Goal: Task Accomplishment & Management: Complete application form

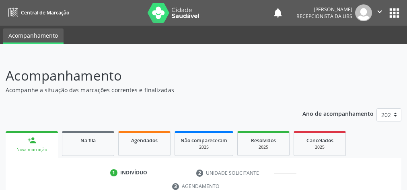
scroll to position [151, 0]
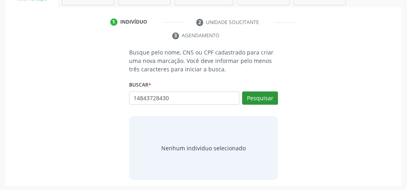
type input "14843728430"
click at [253, 94] on button "Pesquisar" at bounding box center [260, 99] width 36 height 14
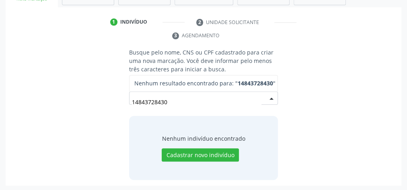
click at [168, 102] on input "14843728430" at bounding box center [196, 102] width 129 height 16
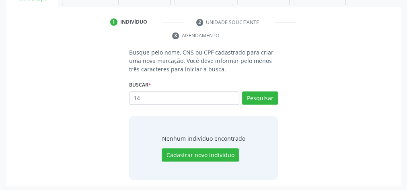
type input "1"
type input "14942728430"
click at [262, 100] on button "Pesquisar" at bounding box center [260, 99] width 36 height 14
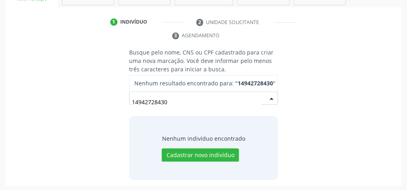
click at [178, 100] on input "14942728430" at bounding box center [196, 102] width 129 height 16
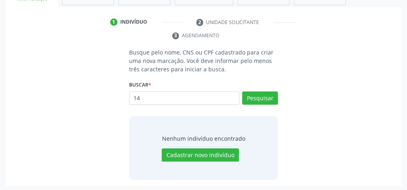
type input "1"
type input "14943728430"
click at [264, 99] on button "Pesquisar" at bounding box center [260, 99] width 36 height 14
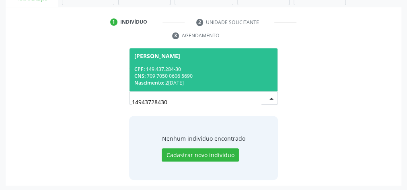
click at [218, 75] on div "CNS: 709 7050 0606 5690" at bounding box center [203, 76] width 138 height 7
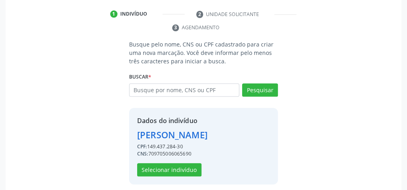
scroll to position [163, 0]
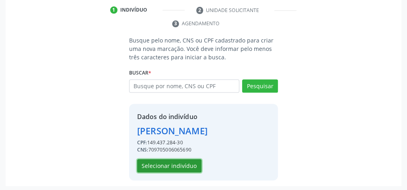
click at [188, 162] on button "Selecionar indivíduo" at bounding box center [169, 167] width 64 height 14
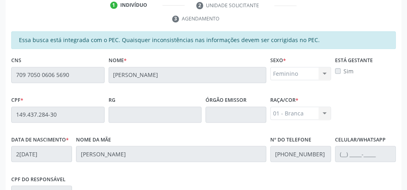
scroll to position [291, 0]
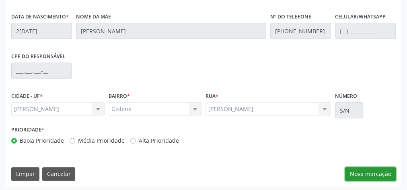
click at [372, 173] on button "Nova marcação" at bounding box center [370, 175] width 51 height 14
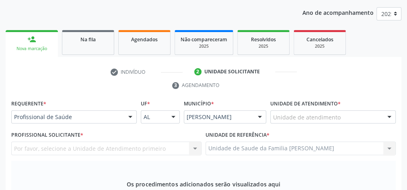
scroll to position [66, 0]
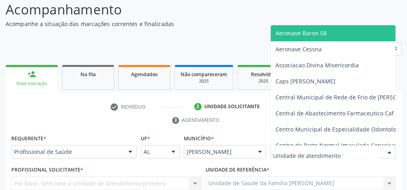
click at [391, 150] on div at bounding box center [389, 153] width 12 height 14
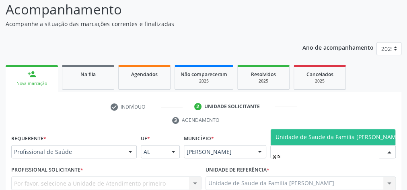
click at [364, 133] on span "Unidade de Saude da Familia [PERSON_NAME]" at bounding box center [338, 137] width 126 height 8
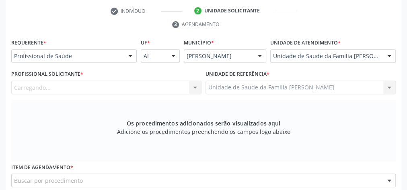
scroll to position [163, 0]
click at [194, 84] on div at bounding box center [195, 88] width 12 height 14
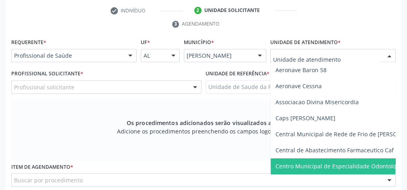
click at [386, 55] on div at bounding box center [389, 56] width 12 height 14
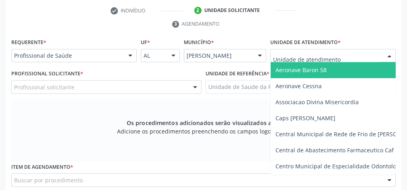
click at [345, 53] on input "text" at bounding box center [326, 60] width 106 height 16
type input "est"
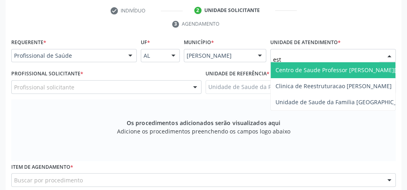
click at [336, 70] on span "Centro de Saude Professor [PERSON_NAME][GEOGRAPHIC_DATA]" at bounding box center [362, 70] width 175 height 8
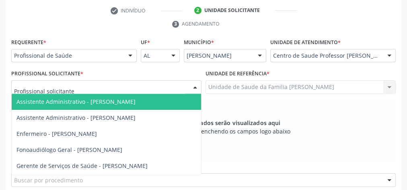
click at [191, 91] on div at bounding box center [195, 88] width 12 height 14
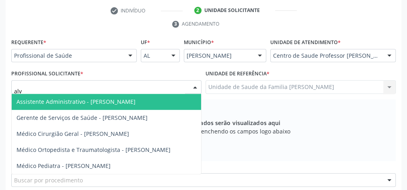
type input "alva"
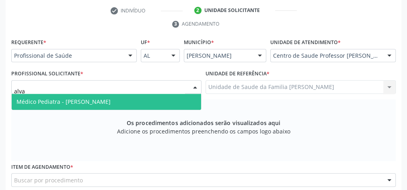
click at [157, 103] on span "Médico Pediatra - [PERSON_NAME]" at bounding box center [106, 102] width 189 height 16
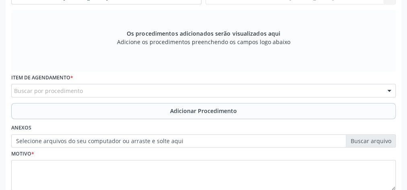
scroll to position [291, 0]
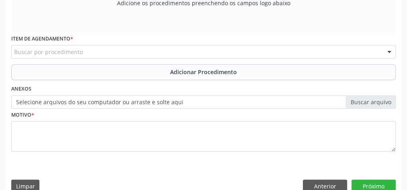
click at [199, 52] on div "Buscar por procedimento" at bounding box center [203, 52] width 384 height 14
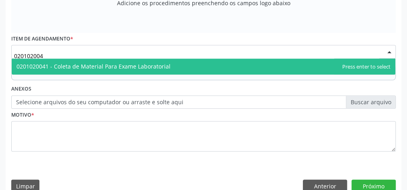
type input "0201020041"
click at [173, 66] on span "0201020041 - Coleta de Material Para Exame Laboratorial" at bounding box center [203, 67] width 383 height 16
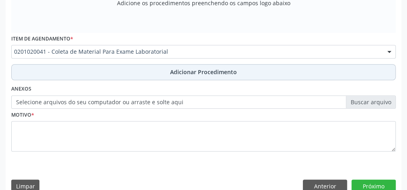
click at [203, 68] on span "Adicionar Procedimento" at bounding box center [203, 72] width 67 height 8
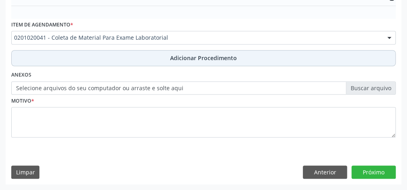
scroll to position [261, 0]
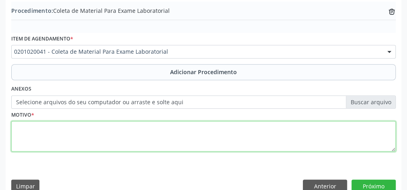
click at [171, 126] on textarea at bounding box center [203, 136] width 384 height 31
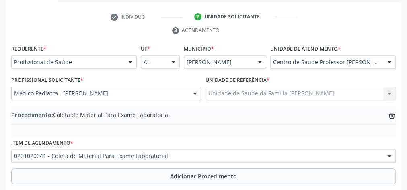
scroll to position [197, 0]
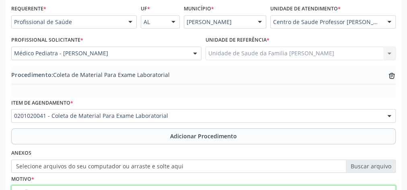
type textarea "avaliacao"
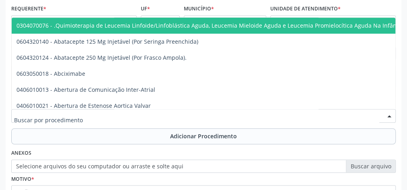
click at [343, 119] on div at bounding box center [203, 116] width 384 height 14
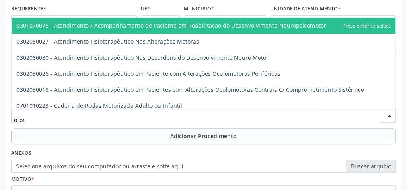
type input "otorr"
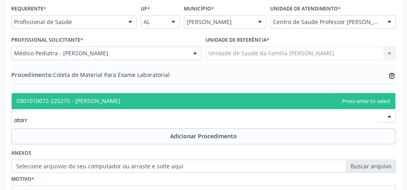
click at [120, 102] on span "0301010072-225275 - Médico Otorrinolaringologista" at bounding box center [68, 101] width 104 height 8
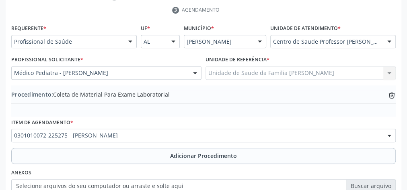
scroll to position [241, 0]
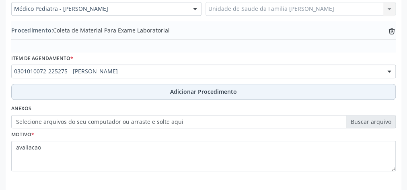
click at [194, 93] on span "Adicionar Procedimento" at bounding box center [203, 92] width 67 height 8
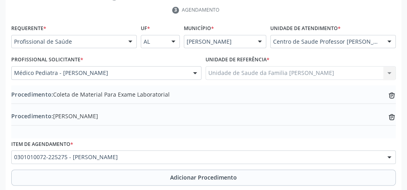
scroll to position [177, 0]
click at [390, 93] on icon at bounding box center [391, 94] width 3 height 2
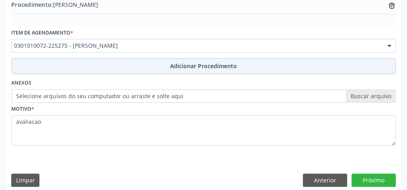
scroll to position [273, 0]
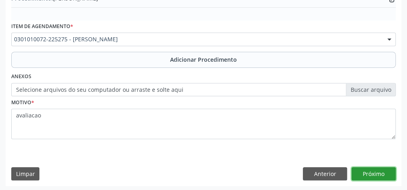
click at [371, 172] on button "Próximo" at bounding box center [373, 175] width 44 height 14
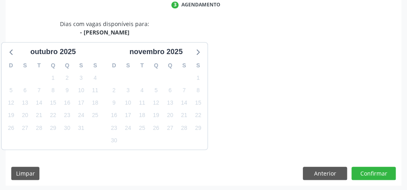
scroll to position [213, 0]
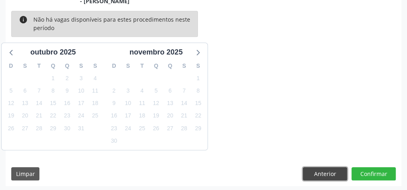
click at [319, 177] on button "Anterior" at bounding box center [325, 175] width 44 height 14
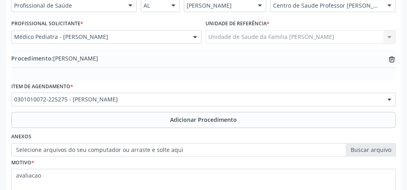
scroll to position [211, 0]
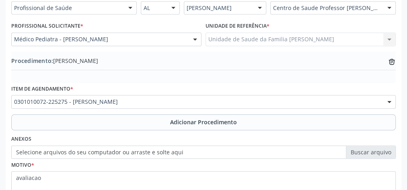
click at [376, 152] on label "Selecione arquivos do seu computador ou arraste e solte aqui" at bounding box center [203, 153] width 384 height 14
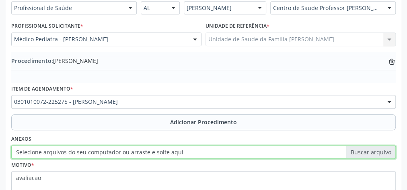
click at [376, 152] on input "Selecione arquivos do seu computador ou arraste e solte aqui" at bounding box center [203, 153] width 384 height 14
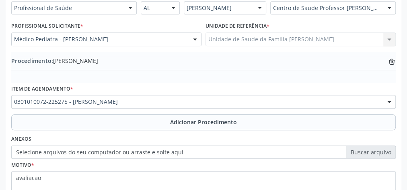
click at [354, 152] on label "Selecione arquivos do seu computador ou arraste e solte aqui" at bounding box center [203, 153] width 384 height 14
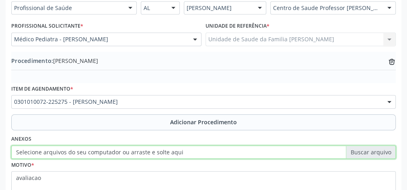
click at [354, 152] on input "Selecione arquivos do seu computador ou arraste e solte aqui" at bounding box center [203, 153] width 384 height 14
type input "C:\fakepath\otorrino.jpeg"
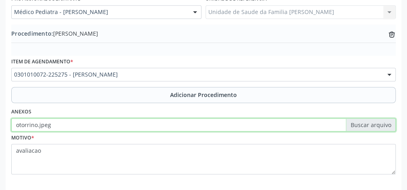
scroll to position [273, 0]
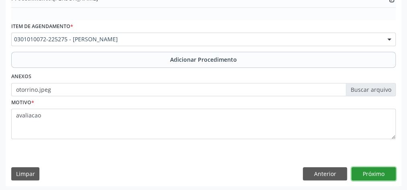
click at [390, 168] on button "Próximo" at bounding box center [373, 175] width 44 height 14
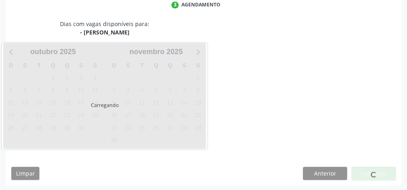
scroll to position [213, 0]
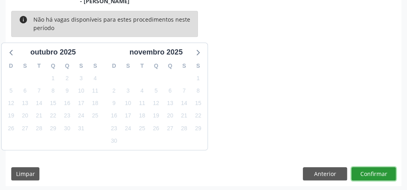
click at [372, 171] on button "Confirmar" at bounding box center [373, 175] width 44 height 14
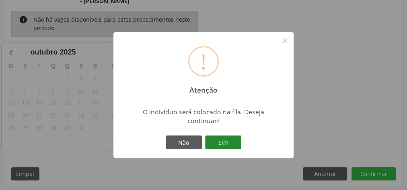
click at [234, 149] on button "Sim" at bounding box center [223, 143] width 36 height 14
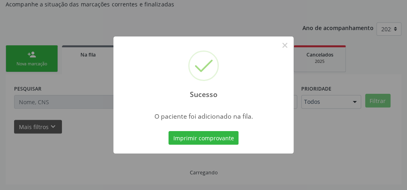
scroll to position [85, 0]
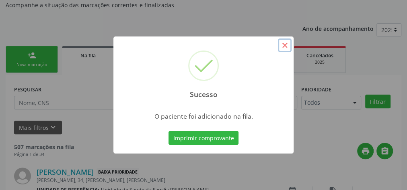
click at [285, 52] on button "×" at bounding box center [285, 46] width 14 height 14
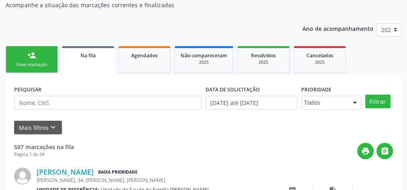
click at [47, 62] on div "Nova marcação" at bounding box center [32, 65] width 40 height 6
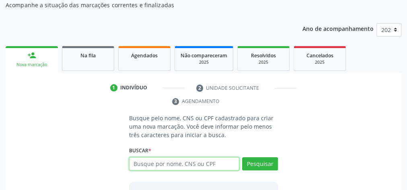
click at [167, 163] on input "text" at bounding box center [184, 165] width 110 height 14
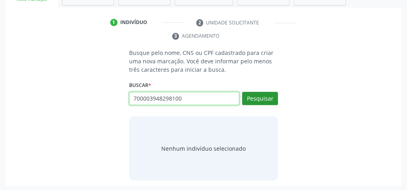
scroll to position [151, 0]
type input "700003948298100"
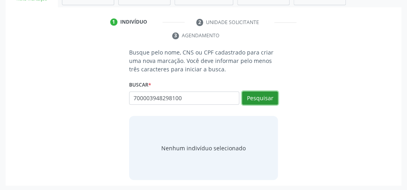
click at [253, 97] on button "Pesquisar" at bounding box center [260, 99] width 36 height 14
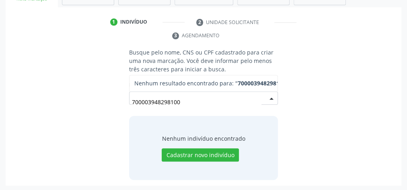
click at [191, 101] on input "700003948298100" at bounding box center [196, 102] width 129 height 16
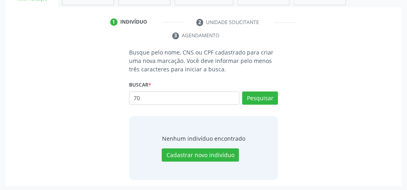
type input "7"
click at [184, 100] on input "text" at bounding box center [184, 99] width 110 height 14
type input "700003948298100"
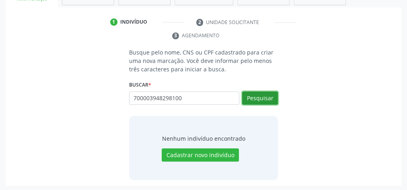
click at [268, 95] on button "Pesquisar" at bounding box center [260, 99] width 36 height 14
click at [339, 48] on div "Busque pelo nome, CNS ou CPF cadastrado para criar uma nova marcação. Você deve…" at bounding box center [203, 114] width 384 height 132
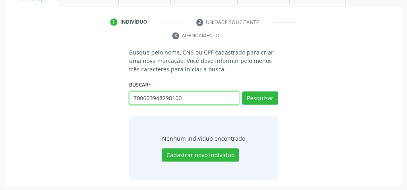
click at [204, 97] on input "700003948298100" at bounding box center [184, 99] width 110 height 14
type input "7"
type input "700003948298100"
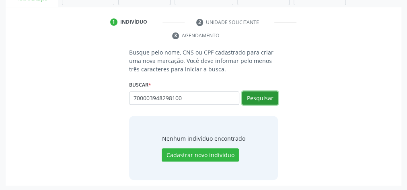
click at [262, 93] on button "Pesquisar" at bounding box center [260, 99] width 36 height 14
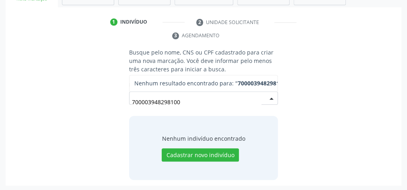
click at [195, 105] on input "700003948298100" at bounding box center [196, 102] width 129 height 16
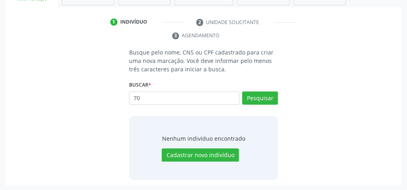
type input "7"
click at [188, 100] on input "text" at bounding box center [184, 99] width 110 height 14
type input "01491905492"
click at [264, 99] on button "Pesquisar" at bounding box center [260, 99] width 36 height 14
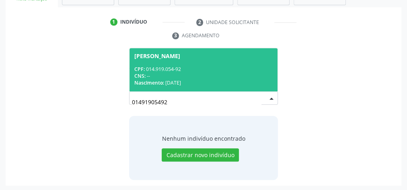
click at [226, 68] on div "CPF: 014.919.054-92" at bounding box center [203, 69] width 138 height 7
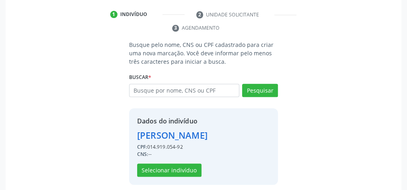
scroll to position [163, 0]
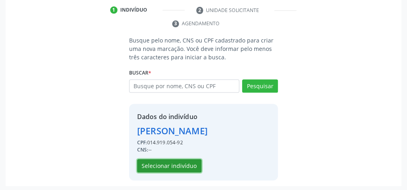
click at [167, 167] on button "Selecionar indivíduo" at bounding box center [169, 167] width 64 height 14
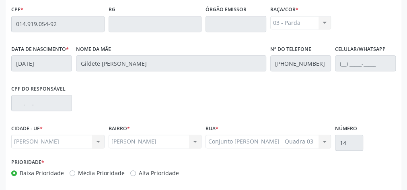
scroll to position [291, 0]
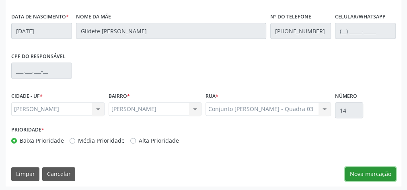
click at [359, 172] on button "Nova marcação" at bounding box center [370, 175] width 51 height 14
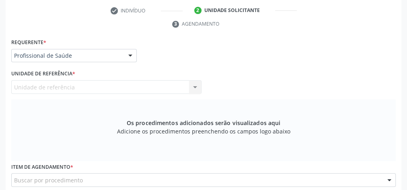
scroll to position [34, 0]
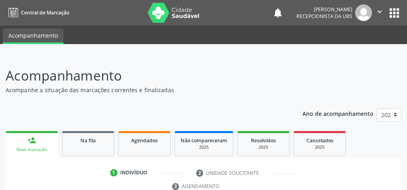
scroll to position [151, 0]
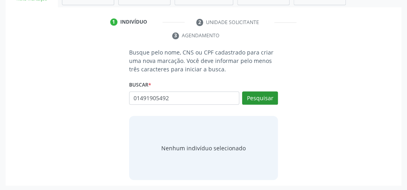
type input "01491905492"
click at [255, 100] on button "Pesquisar" at bounding box center [260, 99] width 36 height 14
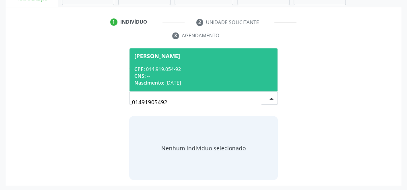
click at [172, 74] on div "CNS: --" at bounding box center [203, 76] width 138 height 7
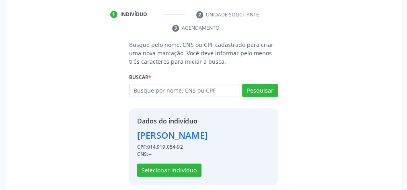
scroll to position [163, 0]
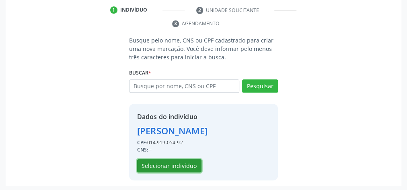
click at [182, 166] on button "Selecionar indivíduo" at bounding box center [169, 167] width 64 height 14
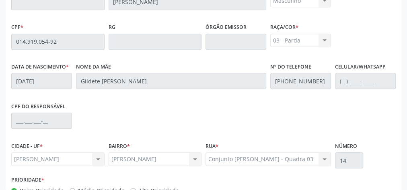
scroll to position [291, 0]
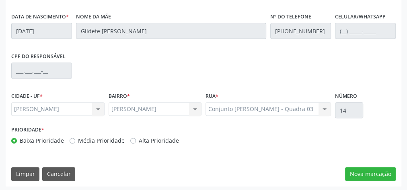
click at [328, 108] on div "Conjunto Gislene Matheus - Quadra 03 Conjunto Gislene Matheus - Quadra 03 Nenhu…" at bounding box center [267, 109] width 125 height 14
click at [364, 166] on div "Essa busca está integrada com o PEC. Quaisquer inconsistências nas informações …" at bounding box center [203, 47] width 395 height 279
click at [366, 176] on button "Nova marcação" at bounding box center [370, 175] width 51 height 14
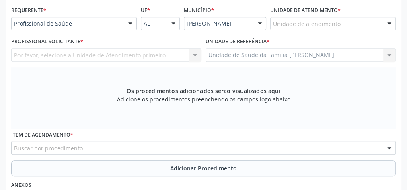
scroll to position [163, 0]
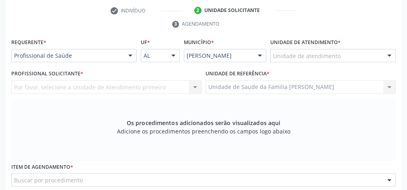
click at [387, 51] on div at bounding box center [389, 56] width 12 height 14
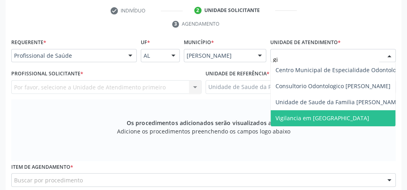
type input "gis"
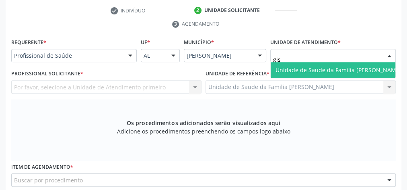
click at [365, 71] on span "Unidade de Saude da Familia [PERSON_NAME]" at bounding box center [338, 70] width 126 height 8
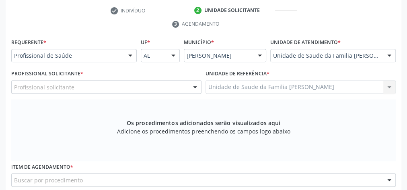
click at [196, 89] on div at bounding box center [195, 88] width 12 height 14
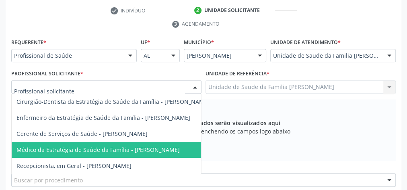
click at [169, 152] on span "Médico da Estratégia de Saúde da Família - Elenice Leite Alves Gomes" at bounding box center [97, 150] width 163 height 8
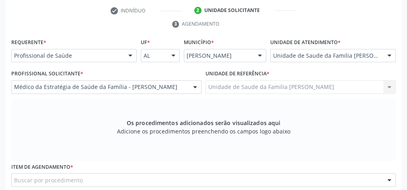
scroll to position [259, 0]
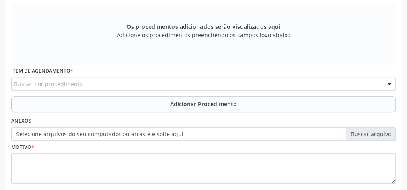
click at [184, 82] on div "Buscar por procedimento" at bounding box center [203, 84] width 384 height 14
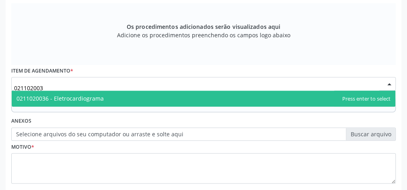
type input "0211020036"
click at [87, 98] on span "0211020036 - Eletrocardiograma" at bounding box center [59, 99] width 87 height 8
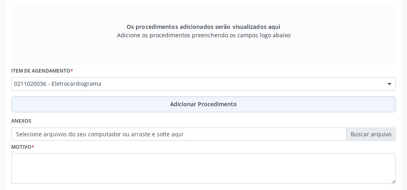
click at [210, 103] on span "Adicionar Procedimento" at bounding box center [203, 104] width 67 height 8
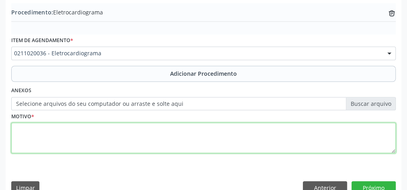
click at [149, 140] on textarea at bounding box center [203, 138] width 384 height 31
type textarea "avaliacao cardiaca, pre operatorio."
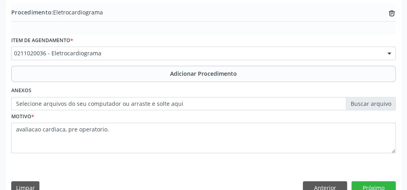
click at [368, 101] on label "Selecione arquivos do seu computador ou arraste e solte aqui" at bounding box center [203, 104] width 384 height 14
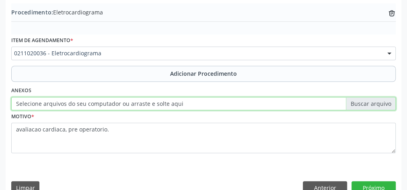
click at [368, 101] on input "Selecione arquivos do seu computador ou arraste e solte aqui" at bounding box center [203, 104] width 384 height 14
type input "C:\fakepath\eletro.jpeg"
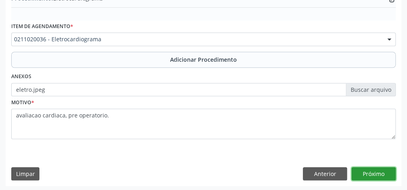
click at [367, 169] on button "Próximo" at bounding box center [373, 175] width 44 height 14
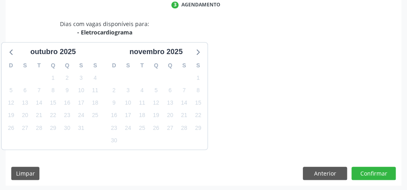
scroll to position [213, 0]
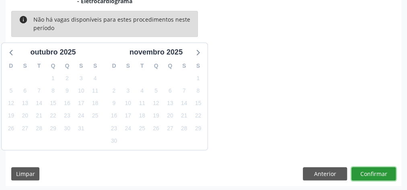
click at [367, 170] on button "Confirmar" at bounding box center [373, 175] width 44 height 14
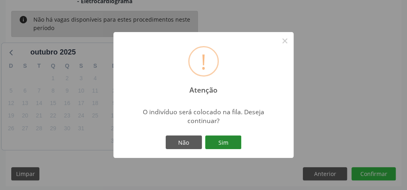
click at [224, 141] on button "Sim" at bounding box center [223, 143] width 36 height 14
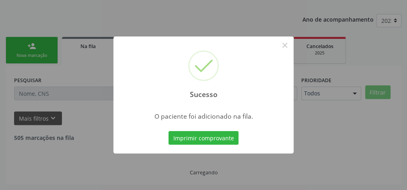
scroll to position [85, 0]
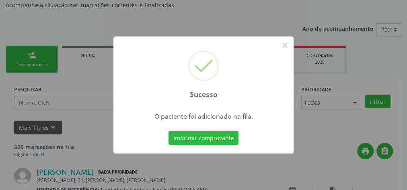
click at [224, 141] on button "Imprimir comprovante" at bounding box center [203, 138] width 70 height 14
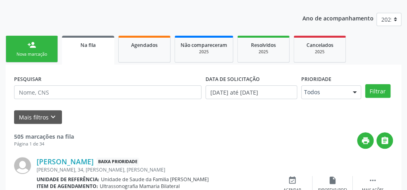
scroll to position [96, 0]
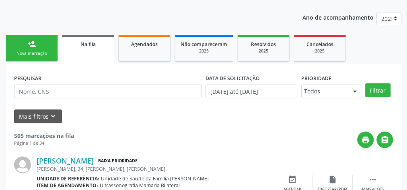
click at [22, 51] on div "Nova marcação" at bounding box center [32, 54] width 40 height 6
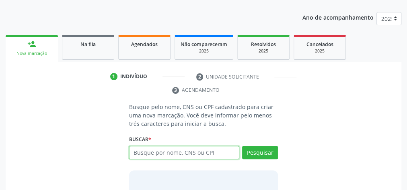
click at [197, 155] on input "text" at bounding box center [184, 153] width 110 height 14
type input "13296730427"
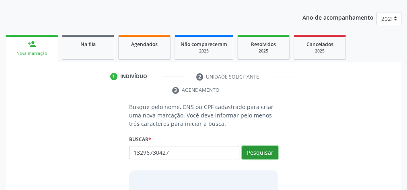
click at [259, 154] on button "Pesquisar" at bounding box center [260, 153] width 36 height 14
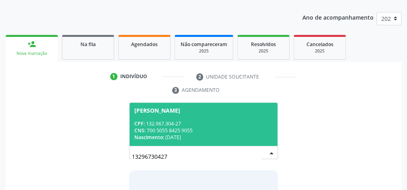
click at [221, 128] on div "CNS: 700 5055 8425 9055" at bounding box center [203, 130] width 138 height 7
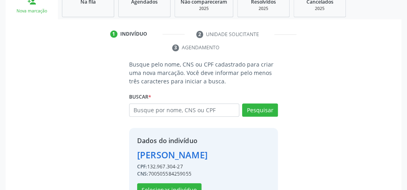
scroll to position [163, 0]
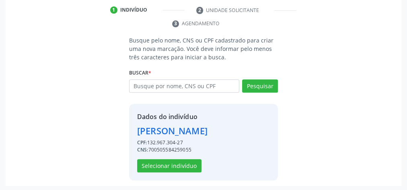
click at [180, 172] on div "Dados do indivíduo Aysa Rosa Souza Leal CPF: 132.967.304-27 CNS: 70050558425905…" at bounding box center [203, 142] width 149 height 77
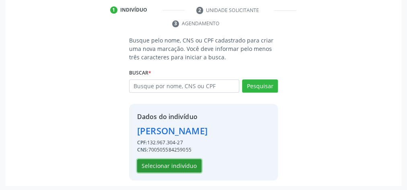
click at [180, 162] on button "Selecionar indivíduo" at bounding box center [169, 167] width 64 height 14
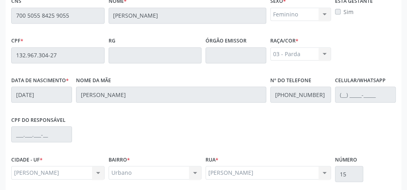
scroll to position [291, 0]
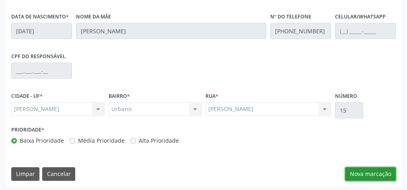
click at [359, 174] on button "Nova marcação" at bounding box center [370, 175] width 51 height 14
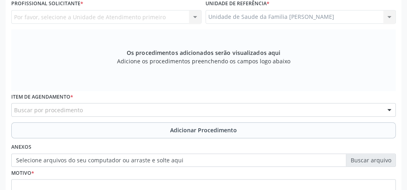
scroll to position [131, 0]
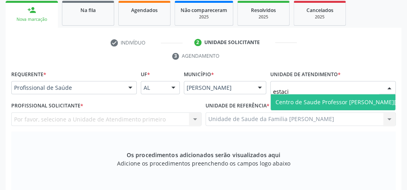
type input "estacio"
click at [321, 95] on span "Centro de Saude Professor [PERSON_NAME][GEOGRAPHIC_DATA]" at bounding box center [362, 102] width 184 height 16
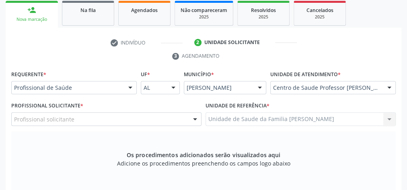
click at [192, 118] on div at bounding box center [195, 120] width 12 height 14
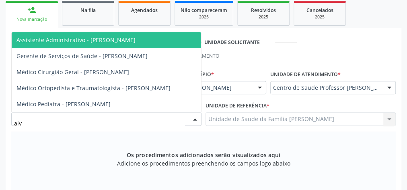
type input "alva"
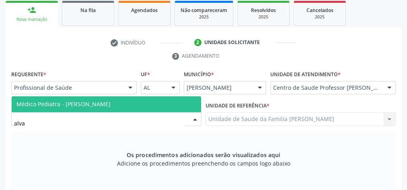
click at [111, 105] on span "Médico Pediatra - Alvaro Morais Medeiros" at bounding box center [63, 104] width 94 height 8
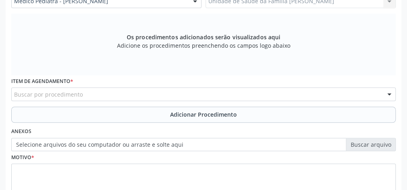
scroll to position [259, 0]
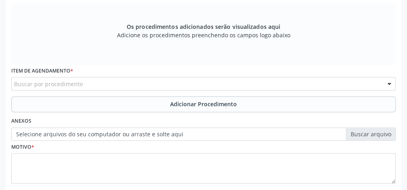
click at [178, 85] on div "Buscar por procedimento" at bounding box center [203, 84] width 384 height 14
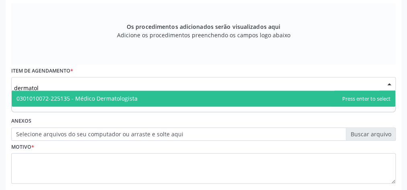
type input "dermatolo"
click at [135, 98] on span "0301010072-225135 - Médico Dermatologista" at bounding box center [76, 99] width 121 height 8
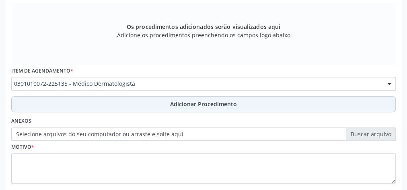
click at [215, 108] on button "Adicionar Procedimento" at bounding box center [203, 104] width 384 height 16
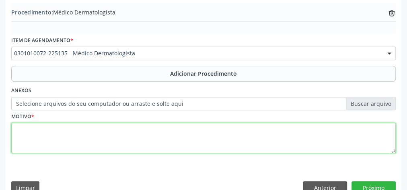
click at [205, 140] on textarea at bounding box center [203, 138] width 384 height 31
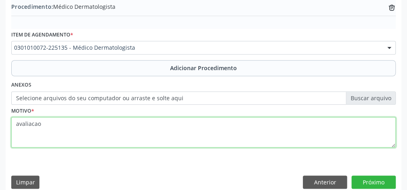
scroll to position [273, 0]
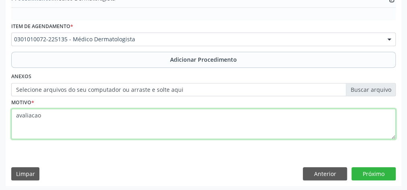
type textarea "avaliacao"
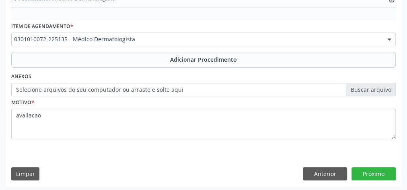
click at [370, 84] on label "Selecione arquivos do seu computador ou arraste e solte aqui" at bounding box center [203, 90] width 384 height 14
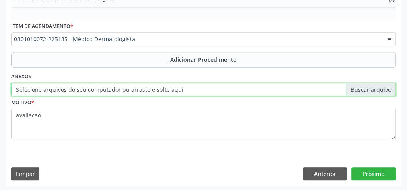
click at [370, 84] on input "Selecione arquivos do seu computador ou arraste e solte aqui" at bounding box center [203, 90] width 384 height 14
type input "C:\fakepath\dermatologista.jpeg"
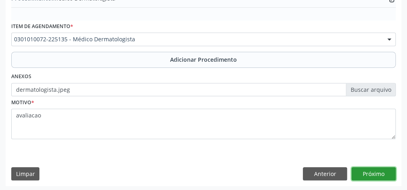
click at [383, 172] on button "Próximo" at bounding box center [373, 175] width 44 height 14
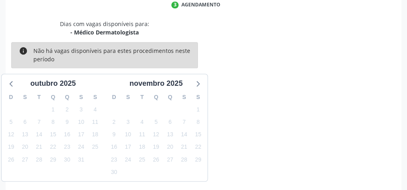
scroll to position [213, 0]
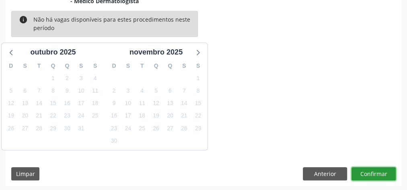
click at [383, 172] on button "Confirmar" at bounding box center [373, 175] width 44 height 14
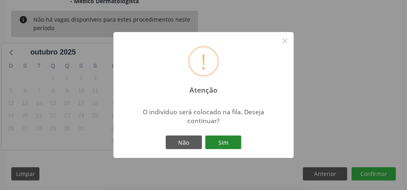
click at [227, 145] on button "Sim" at bounding box center [223, 143] width 36 height 14
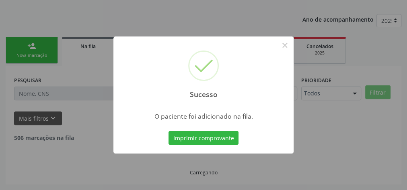
scroll to position [85, 0]
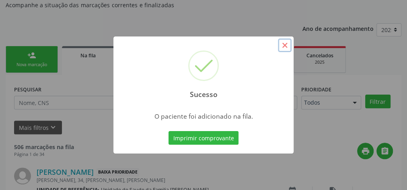
click at [285, 45] on button "×" at bounding box center [285, 46] width 14 height 14
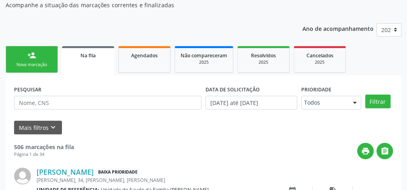
click at [49, 62] on div "Nova marcação" at bounding box center [32, 65] width 40 height 6
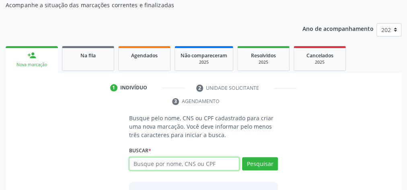
click at [157, 165] on input "text" at bounding box center [184, 165] width 110 height 14
type input "700003948298100"
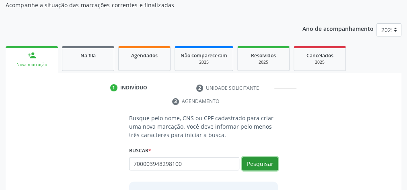
click at [262, 163] on button "Pesquisar" at bounding box center [260, 165] width 36 height 14
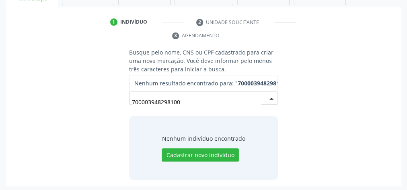
scroll to position [119, 0]
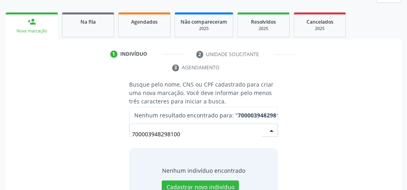
click at [221, 132] on input "700003948298100" at bounding box center [196, 135] width 129 height 16
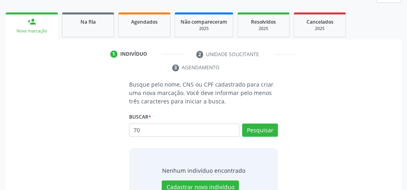
type input "7"
type input "12593019409"
click at [268, 127] on button "Pesquisar" at bounding box center [260, 131] width 36 height 14
type input "12593019409"
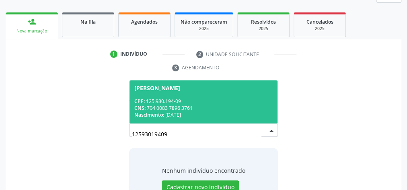
click at [233, 100] on div "CPF: 125.930.194-09" at bounding box center [203, 101] width 138 height 7
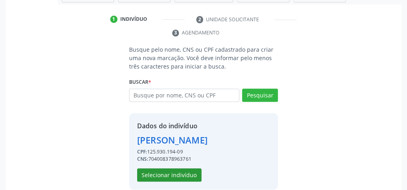
scroll to position [176, 0]
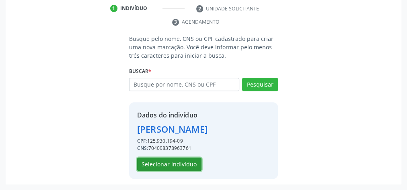
click at [184, 170] on button "Selecionar indivíduo" at bounding box center [169, 165] width 64 height 14
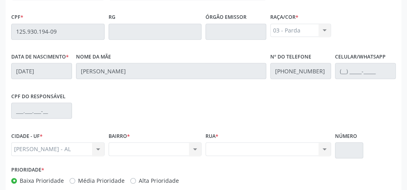
scroll to position [291, 0]
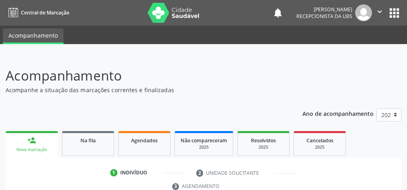
scroll to position [151, 0]
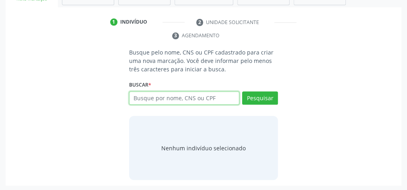
click at [190, 98] on input "text" at bounding box center [184, 99] width 110 height 14
type input "12593019409"
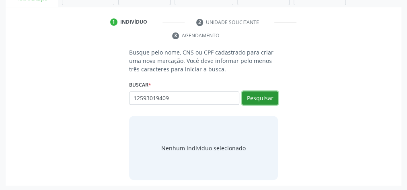
click at [264, 94] on button "Pesquisar" at bounding box center [260, 99] width 36 height 14
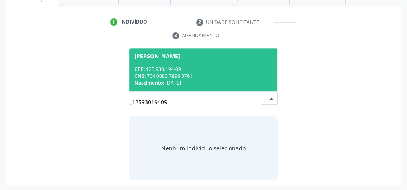
click at [218, 77] on div "CNS: 704 0083 7896 3761" at bounding box center [203, 76] width 138 height 7
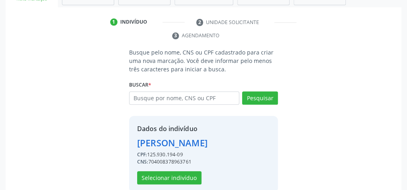
scroll to position [176, 0]
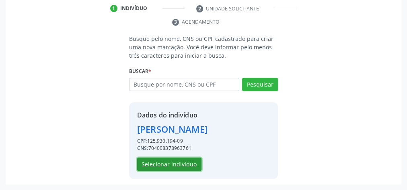
click at [178, 160] on button "Selecionar indivíduo" at bounding box center [169, 165] width 64 height 14
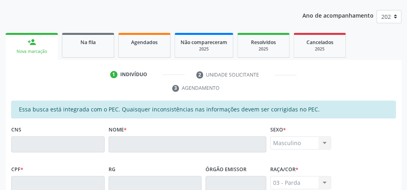
scroll to position [0, 0]
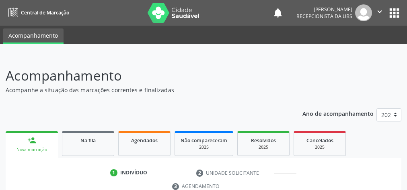
scroll to position [151, 0]
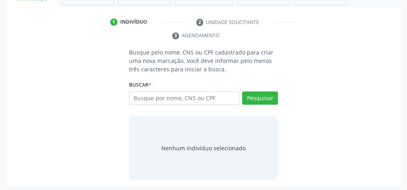
click at [208, 95] on input "text" at bounding box center [184, 99] width 110 height 14
type input "60565560425"
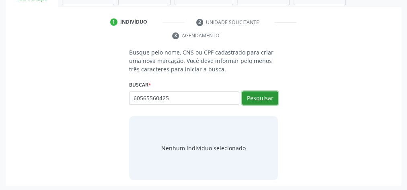
click at [264, 93] on button "Pesquisar" at bounding box center [260, 99] width 36 height 14
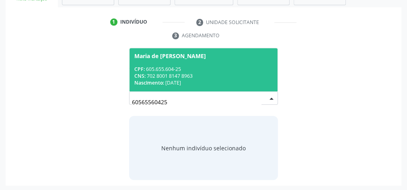
click at [229, 74] on div "CNS: 702 8001 8147 8963" at bounding box center [203, 76] width 138 height 7
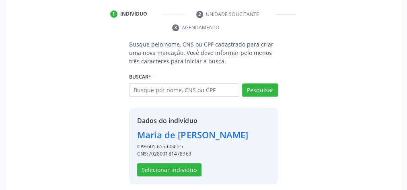
scroll to position [163, 0]
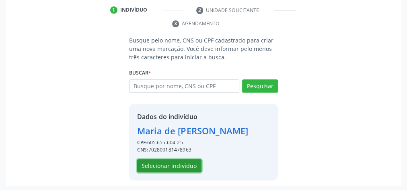
click at [181, 164] on button "Selecionar indivíduo" at bounding box center [169, 167] width 64 height 14
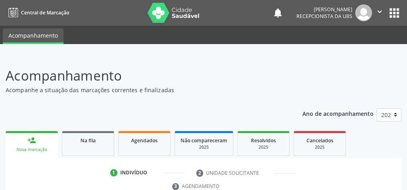
scroll to position [96, 0]
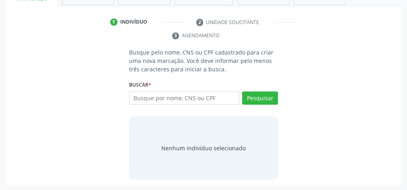
click at [191, 98] on input "text" at bounding box center [184, 99] width 110 height 14
type input "60565560425"
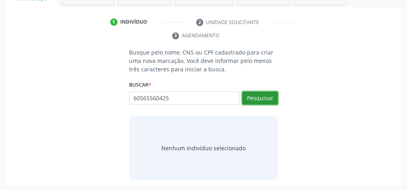
click at [267, 93] on button "Pesquisar" at bounding box center [260, 99] width 36 height 14
type input "60565560425"
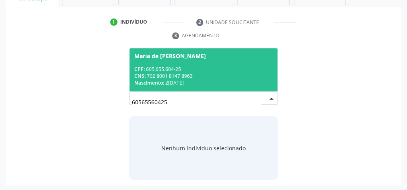
click at [251, 73] on div "CNS: 702 8001 8147 8963" at bounding box center [203, 76] width 138 height 7
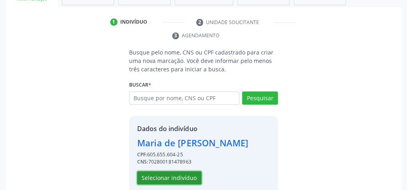
click at [174, 176] on button "Selecionar indivíduo" at bounding box center [169, 179] width 64 height 14
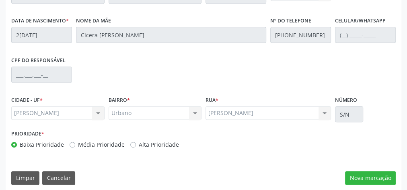
scroll to position [291, 0]
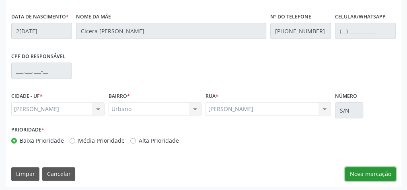
click at [375, 174] on button "Nova marcação" at bounding box center [370, 175] width 51 height 14
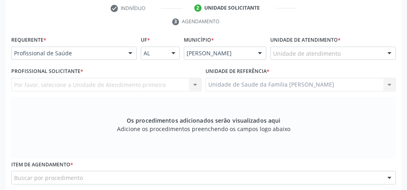
scroll to position [131, 0]
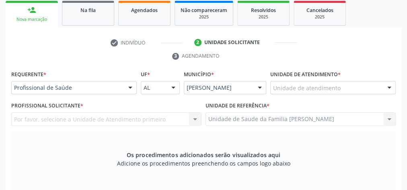
click at [350, 83] on div "Unidade de atendimento" at bounding box center [332, 88] width 125 height 14
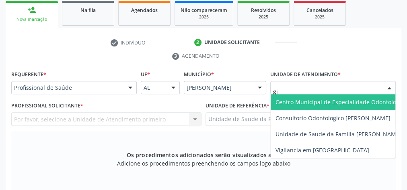
type input "gis"
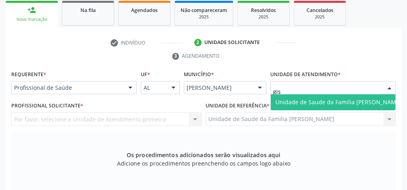
click at [340, 100] on span "Unidade de Saude da Familia [PERSON_NAME]" at bounding box center [338, 102] width 126 height 8
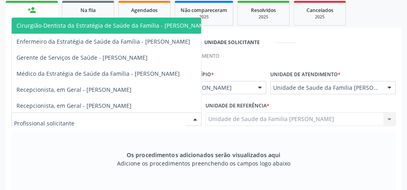
click at [196, 117] on div at bounding box center [195, 120] width 12 height 14
click at [170, 28] on span "Cirurgião-Dentista da Estratégia de Saúde da Família - Fernanda Leao Souza da C…" at bounding box center [112, 26] width 193 height 8
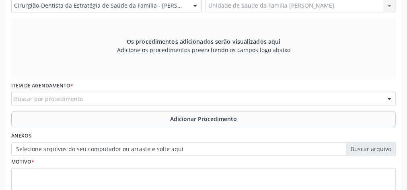
scroll to position [291, 0]
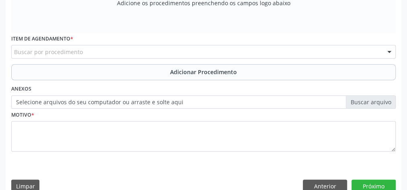
click at [187, 50] on div "Buscar por procedimento" at bounding box center [203, 52] width 384 height 14
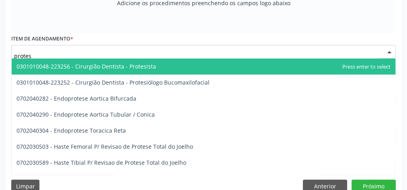
click at [120, 69] on span "0301010048-223256 - Cirurgião Dentista - Protesista" at bounding box center [85, 67] width 139 height 8
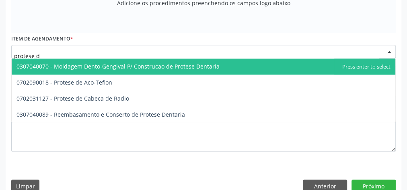
type input "protese de"
click at [156, 67] on span "0307040070 - Moldagem Dento-Gengival P/ Construcao de Protese Dentaria" at bounding box center [117, 67] width 203 height 8
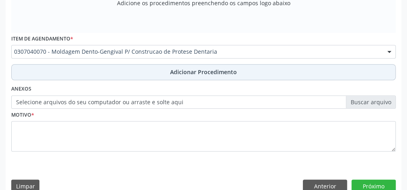
click at [182, 71] on span "Adicionar Procedimento" at bounding box center [203, 72] width 67 height 8
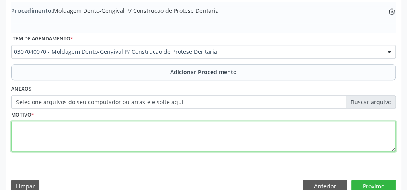
click at [121, 135] on textarea at bounding box center [203, 136] width 384 height 31
type textarea "protese dentaria"
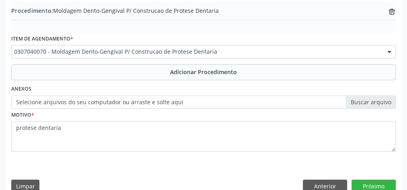
click at [378, 99] on label "Selecione arquivos do seu computador ou arraste e solte aqui" at bounding box center [203, 103] width 384 height 14
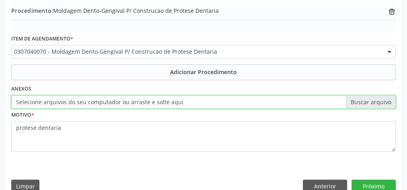
click at [378, 99] on input "Selecione arquivos do seu computador ou arraste e solte aqui" at bounding box center [203, 103] width 384 height 14
type input "C:\fakepath\odonologia.jpeg"
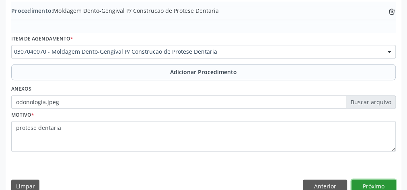
click at [383, 184] on button "Próximo" at bounding box center [373, 187] width 44 height 14
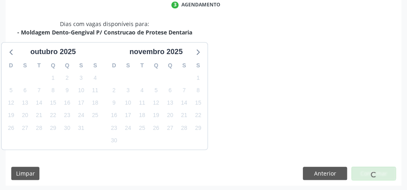
scroll to position [213, 0]
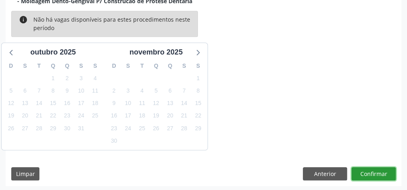
click at [377, 172] on button "Confirmar" at bounding box center [373, 175] width 44 height 14
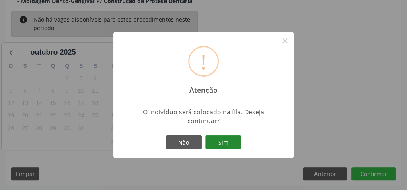
click at [227, 138] on button "Sim" at bounding box center [223, 143] width 36 height 14
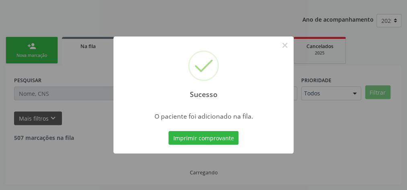
scroll to position [85, 0]
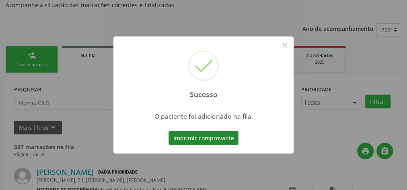
click at [222, 138] on button "Imprimir comprovante" at bounding box center [203, 138] width 70 height 14
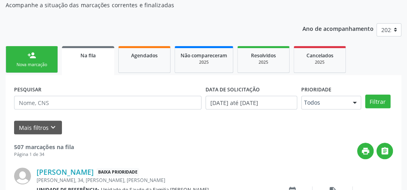
click at [47, 60] on link "person_add Nova marcação" at bounding box center [32, 59] width 52 height 27
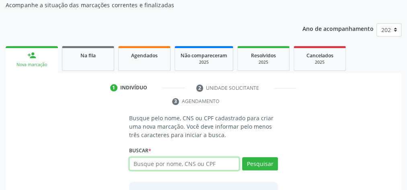
click at [208, 160] on input "text" at bounding box center [184, 165] width 110 height 14
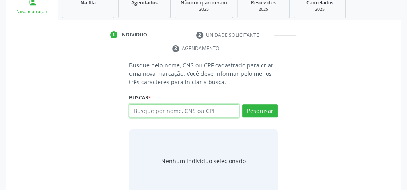
scroll to position [149, 0]
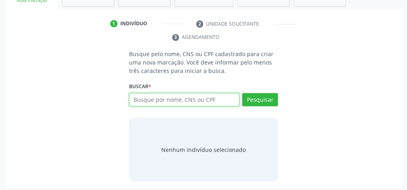
click at [203, 96] on input "text" at bounding box center [184, 100] width 110 height 14
type input "1"
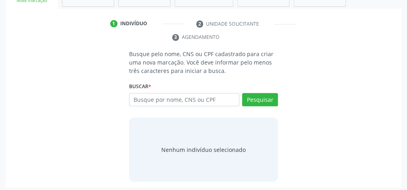
click at [187, 140] on div "Nenhum indivíduo selecionado" at bounding box center [203, 150] width 149 height 64
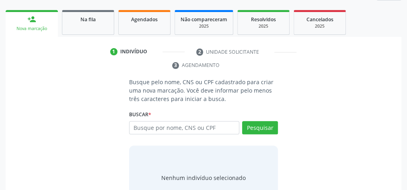
scroll to position [151, 0]
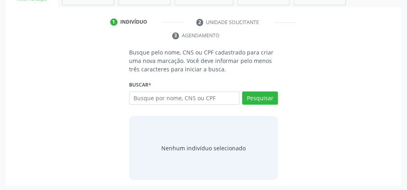
click at [187, 82] on div "Buscar * Busque por nome, CNS ou CPF Nenhum resultado encontrado para: " " Digi…" at bounding box center [203, 94] width 149 height 31
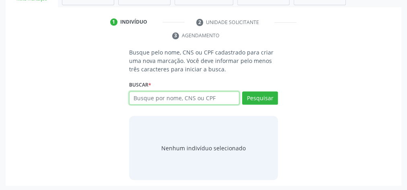
click at [186, 98] on input "text" at bounding box center [184, 99] width 110 height 14
type input "705808448456031"
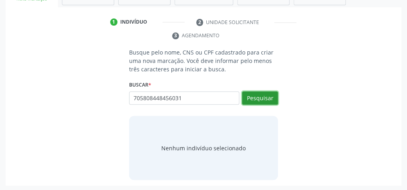
click at [256, 101] on button "Pesquisar" at bounding box center [260, 99] width 36 height 14
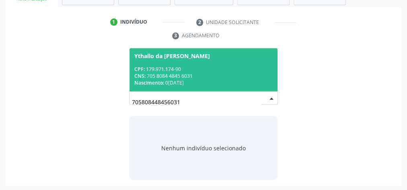
click at [195, 67] on div "CPF: 179.971.174-90" at bounding box center [203, 69] width 138 height 7
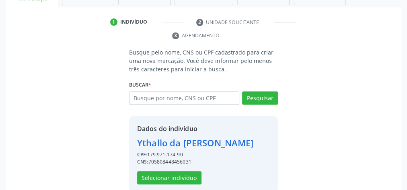
scroll to position [163, 0]
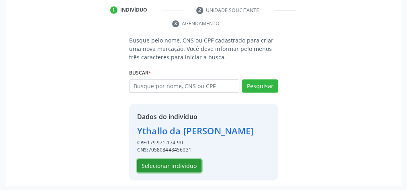
click at [174, 166] on button "Selecionar indivíduo" at bounding box center [169, 167] width 64 height 14
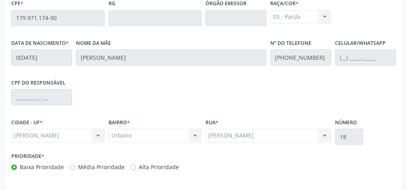
scroll to position [291, 0]
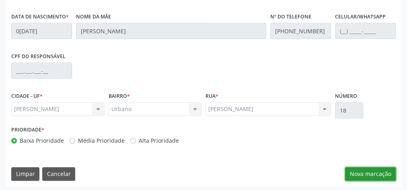
click at [372, 168] on button "Nova marcação" at bounding box center [370, 175] width 51 height 14
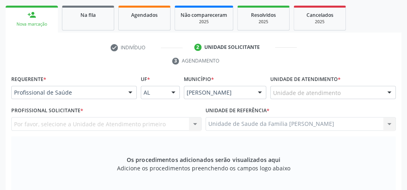
scroll to position [98, 0]
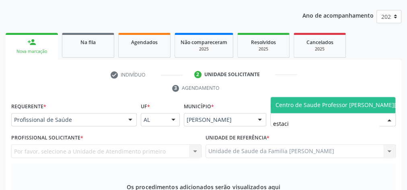
type input "estacio"
click at [345, 107] on span "Centro de Saude Professor [PERSON_NAME][GEOGRAPHIC_DATA]" at bounding box center [362, 105] width 175 height 8
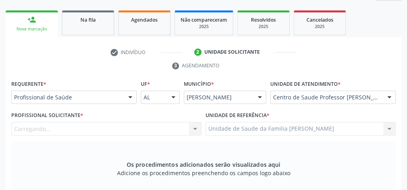
scroll to position [131, 0]
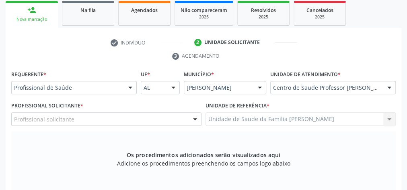
click at [195, 121] on div at bounding box center [195, 120] width 12 height 14
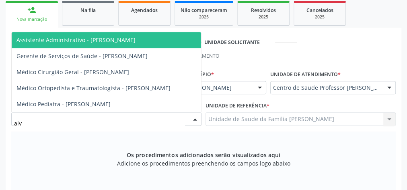
type input "alva"
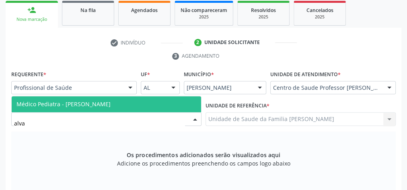
click at [111, 104] on span "Médico Pediatra - Alvaro Morais Medeiros" at bounding box center [63, 104] width 94 height 8
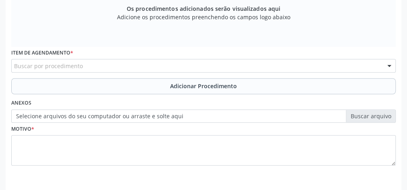
scroll to position [291, 0]
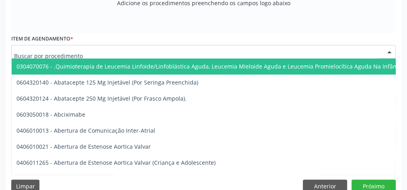
click at [149, 49] on div at bounding box center [203, 52] width 384 height 14
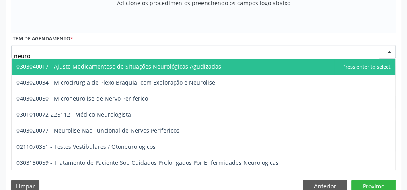
type input "neurolo"
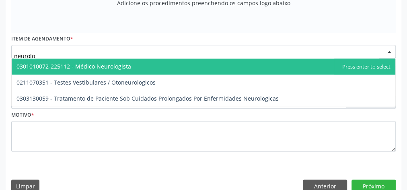
click at [115, 65] on span "0301010072-225112 - Médico Neurologista" at bounding box center [73, 67] width 115 height 8
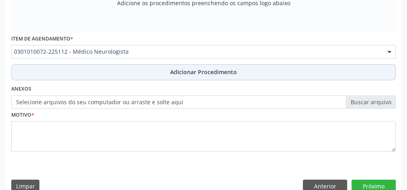
click at [192, 73] on span "Adicionar Procedimento" at bounding box center [203, 72] width 67 height 8
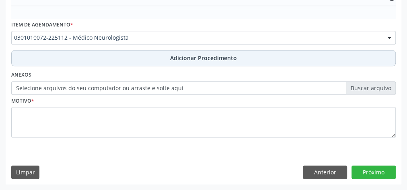
scroll to position [261, 0]
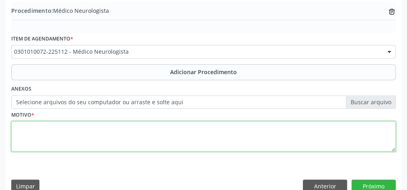
click at [131, 138] on textarea at bounding box center [203, 136] width 384 height 31
type textarea "neuropediatra"
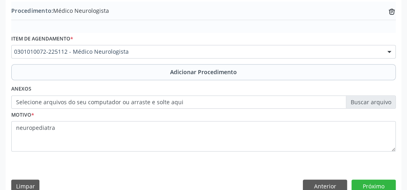
click at [372, 105] on label "Selecione arquivos do seu computador ou arraste e solte aqui" at bounding box center [203, 103] width 384 height 14
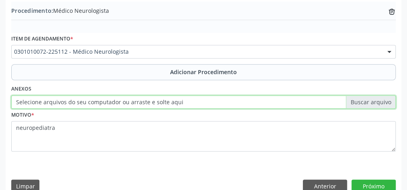
click at [372, 105] on input "Selecione arquivos do seu computador ou arraste e solte aqui" at bounding box center [203, 103] width 384 height 14
type input "C:\fakepath\neuropediatra.jpeg"
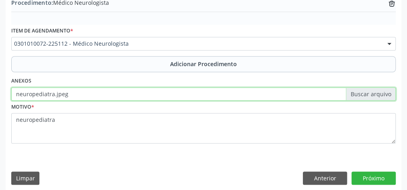
scroll to position [273, 0]
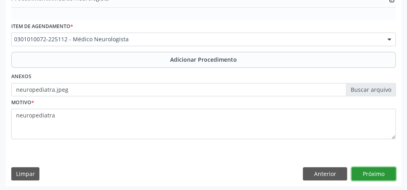
click at [372, 168] on button "Próximo" at bounding box center [373, 175] width 44 height 14
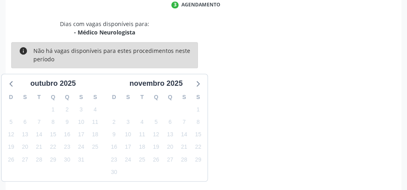
scroll to position [213, 0]
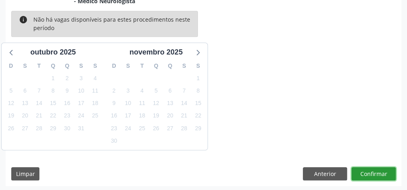
click at [371, 168] on button "Confirmar" at bounding box center [373, 175] width 44 height 14
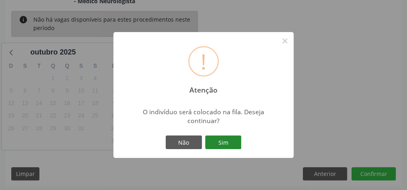
click at [213, 145] on button "Sim" at bounding box center [223, 143] width 36 height 14
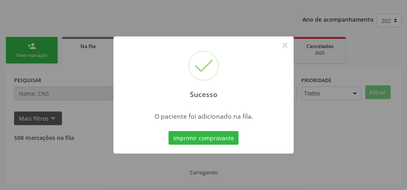
scroll to position [85, 0]
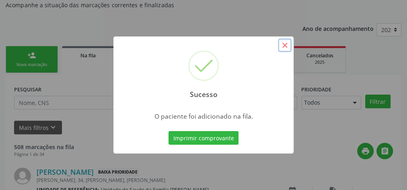
click at [283, 47] on button "×" at bounding box center [285, 46] width 14 height 14
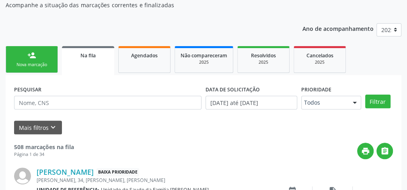
click at [36, 66] on div "Nova marcação" at bounding box center [32, 65] width 40 height 6
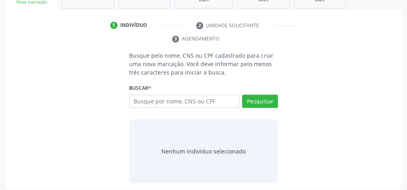
scroll to position [149, 0]
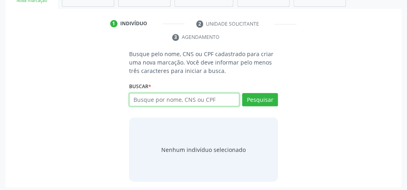
click at [155, 102] on input "text" at bounding box center [184, 100] width 110 height 14
type input "12593019409"
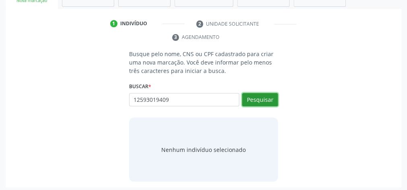
click at [270, 95] on button "Pesquisar" at bounding box center [260, 100] width 36 height 14
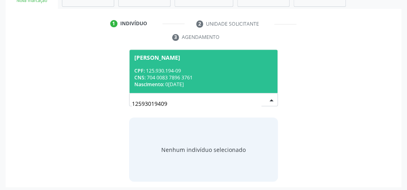
click at [223, 81] on div "Nascimento: 04/03/2014" at bounding box center [203, 84] width 138 height 7
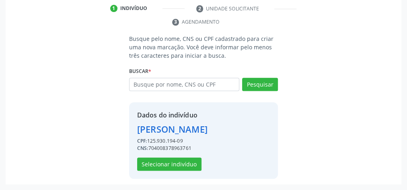
scroll to position [176, 0]
click at [168, 167] on button "Selecionar indivíduo" at bounding box center [169, 165] width 64 height 14
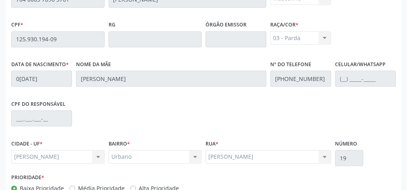
scroll to position [291, 0]
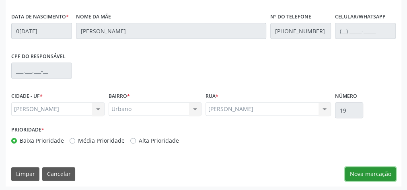
click at [373, 173] on button "Nova marcação" at bounding box center [370, 175] width 51 height 14
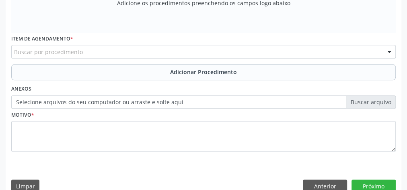
scroll to position [195, 0]
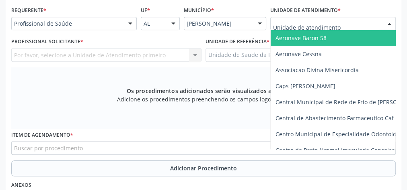
click at [367, 19] on div at bounding box center [332, 24] width 125 height 14
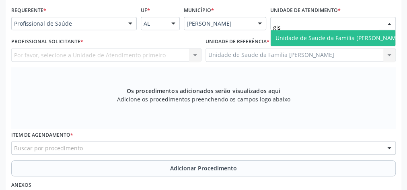
click at [343, 32] on span "Unidade de Saude da Familia [PERSON_NAME]" at bounding box center [337, 38] width 135 height 16
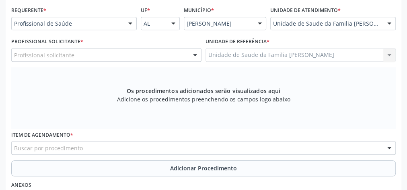
click at [193, 54] on div at bounding box center [195, 56] width 12 height 14
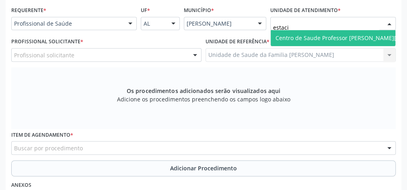
type input "estacio"
click at [377, 35] on span "Centro de Saude Professor [PERSON_NAME][GEOGRAPHIC_DATA]" at bounding box center [362, 38] width 175 height 8
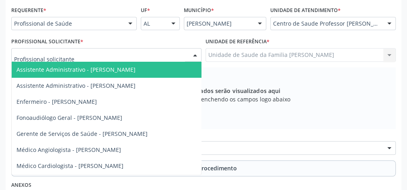
click at [193, 55] on div at bounding box center [195, 56] width 12 height 14
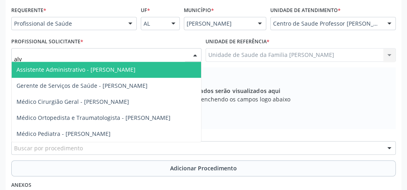
type input "alva"
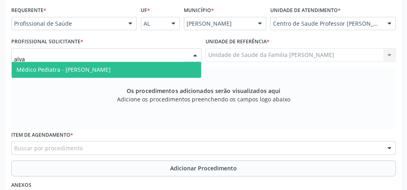
click at [117, 73] on span "Médico Pediatra - Alvaro Morais Medeiros" at bounding box center [106, 70] width 189 height 16
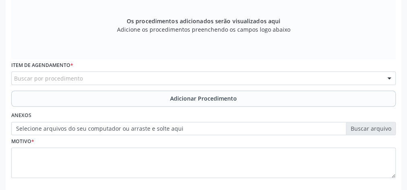
scroll to position [291, 0]
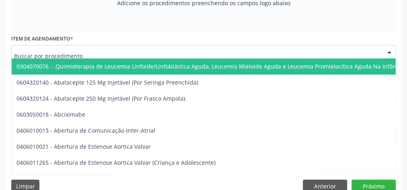
click at [145, 53] on div at bounding box center [203, 52] width 384 height 14
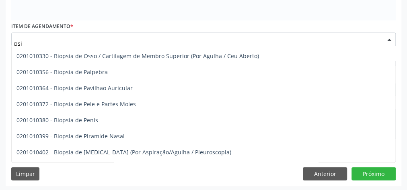
scroll to position [804, 0]
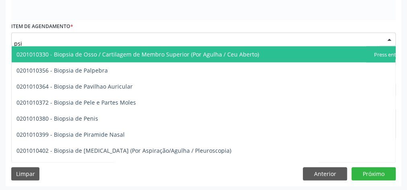
click at [42, 39] on input "psi" at bounding box center [196, 43] width 365 height 16
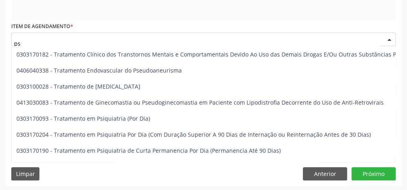
scroll to position [3344, 0]
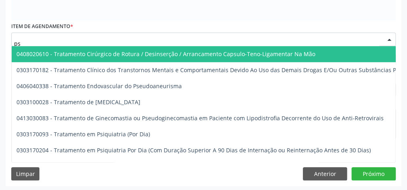
click at [41, 39] on input "ps" at bounding box center [196, 43] width 365 height 16
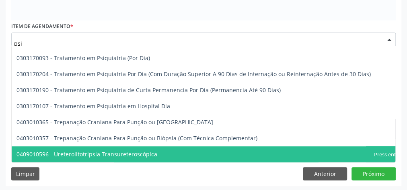
type input "psic"
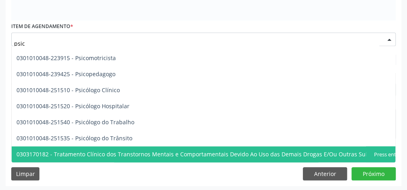
scroll to position [386, 0]
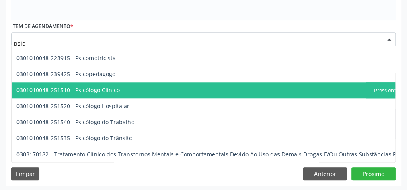
click at [98, 88] on span "0301010048-251510 - Psicólogo Clínico" at bounding box center [67, 90] width 103 height 8
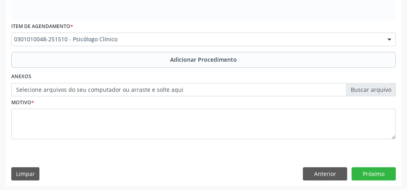
scroll to position [3344, 0]
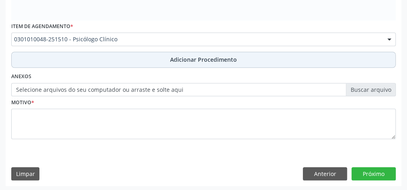
click at [199, 56] on span "Adicionar Procedimento" at bounding box center [203, 59] width 67 height 8
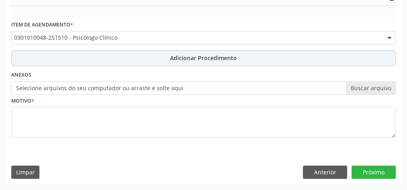
scroll to position [273, 0]
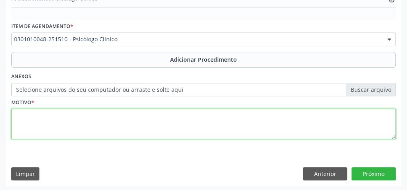
click at [168, 129] on textarea at bounding box center [203, 124] width 384 height 31
type textarea "avaliacao"
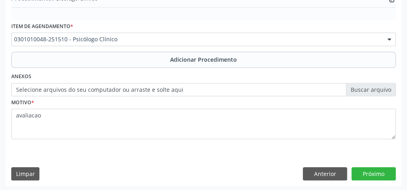
click at [380, 92] on label "Selecione arquivos do seu computador ou arraste e solte aqui" at bounding box center [203, 90] width 384 height 14
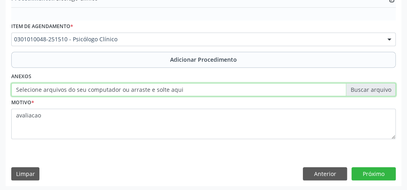
click at [380, 92] on input "Selecione arquivos do seu computador ou arraste e solte aqui" at bounding box center [203, 90] width 384 height 14
type input "C:\fakepath\psicologo.jpeg"
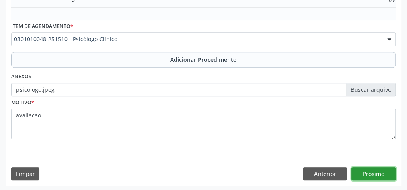
click at [379, 168] on button "Próximo" at bounding box center [373, 175] width 44 height 14
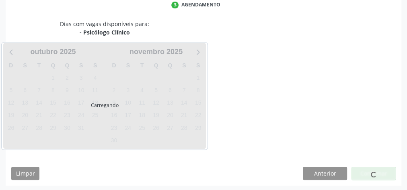
scroll to position [213, 0]
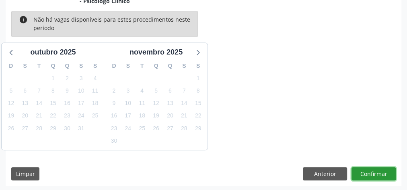
click at [379, 168] on button "Confirmar" at bounding box center [373, 175] width 44 height 14
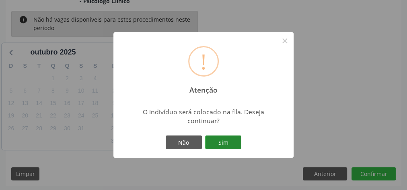
click at [231, 142] on button "Sim" at bounding box center [223, 143] width 36 height 14
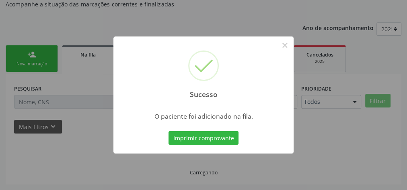
scroll to position [85, 0]
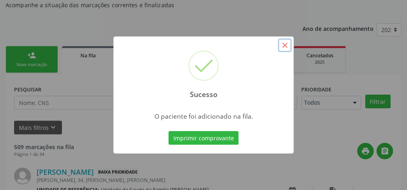
click at [287, 47] on button "×" at bounding box center [285, 46] width 14 height 14
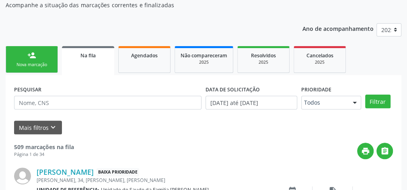
click at [90, 47] on link "Na fila" at bounding box center [88, 60] width 52 height 29
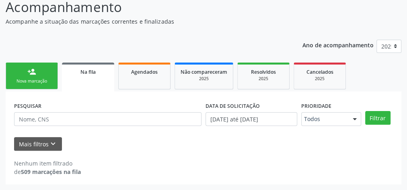
scroll to position [68, 0]
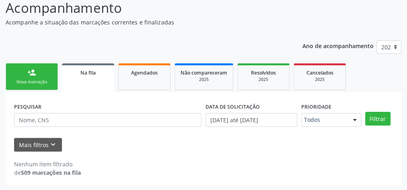
click at [95, 76] on div "Na fila" at bounding box center [88, 72] width 41 height 8
click at [89, 74] on span "Na fila" at bounding box center [87, 73] width 15 height 7
click at [88, 78] on link "Na fila" at bounding box center [88, 77] width 52 height 29
click at [51, 76] on link "person_add Nova marcação" at bounding box center [32, 76] width 52 height 27
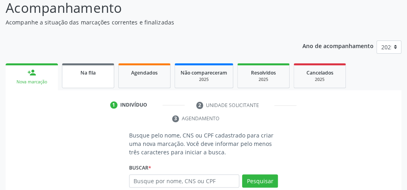
click at [94, 77] on link "Na fila" at bounding box center [88, 75] width 52 height 25
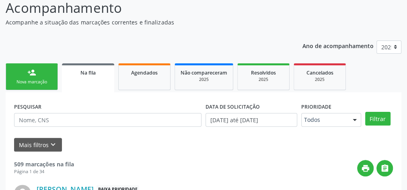
scroll to position [94, 0]
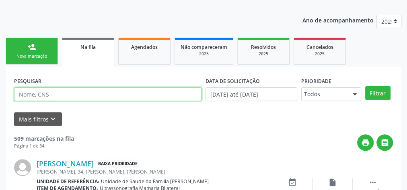
click at [132, 96] on input "text" at bounding box center [107, 95] width 187 height 14
type input "RAFAEL DE OLIVEIRA"
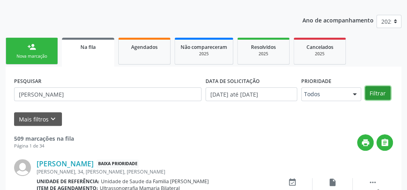
click at [373, 94] on button "Filtrar" at bounding box center [377, 93] width 25 height 14
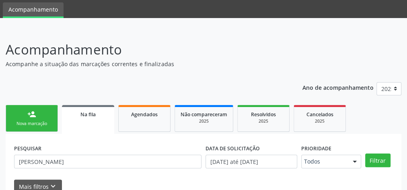
scroll to position [18, 0]
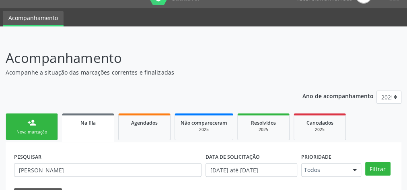
click at [37, 128] on link "person_add Nova marcação" at bounding box center [32, 127] width 52 height 27
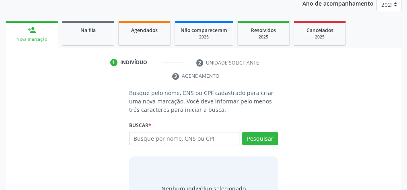
scroll to position [146, 0]
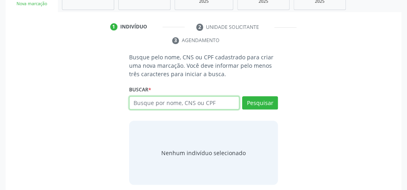
drag, startPoint x: 196, startPoint y: 102, endPoint x: 239, endPoint y: 95, distance: 43.2
click at [198, 102] on input "text" at bounding box center [184, 103] width 110 height 14
type input "12593019409"
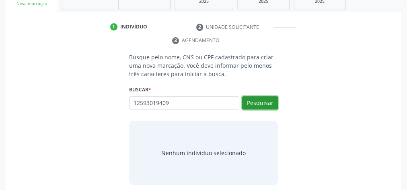
click at [259, 100] on button "Pesquisar" at bounding box center [260, 103] width 36 height 14
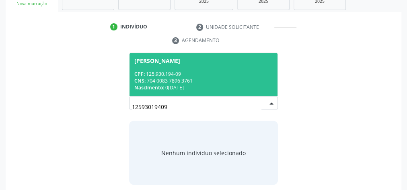
click at [247, 84] on div "Nascimento: 04/03/2014" at bounding box center [203, 87] width 138 height 7
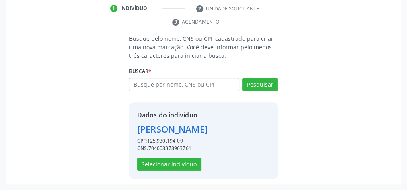
scroll to position [176, 0]
click at [177, 164] on button "Selecionar indivíduo" at bounding box center [169, 165] width 64 height 14
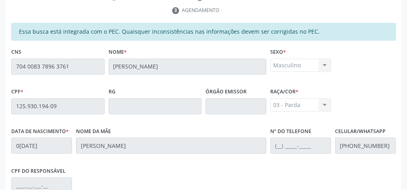
scroll to position [291, 0]
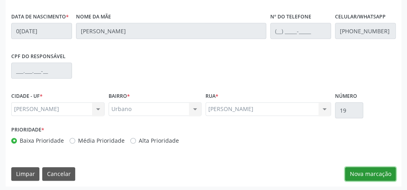
click at [371, 169] on button "Nova marcação" at bounding box center [370, 175] width 51 height 14
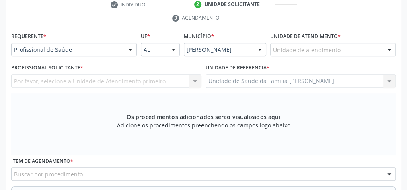
scroll to position [163, 0]
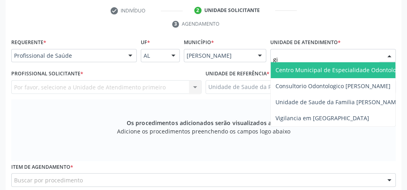
type input "g"
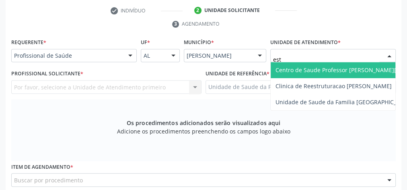
type input "esta"
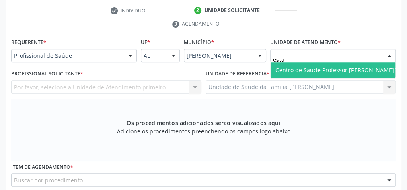
click at [306, 66] on span "Centro de Saude Professor [PERSON_NAME][GEOGRAPHIC_DATA]" at bounding box center [362, 70] width 175 height 8
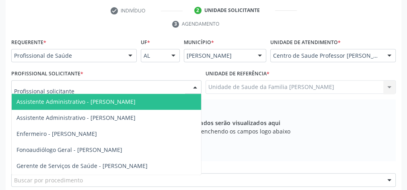
drag, startPoint x: 176, startPoint y: 88, endPoint x: 266, endPoint y: 39, distance: 102.9
click at [176, 88] on div at bounding box center [106, 87] width 190 height 14
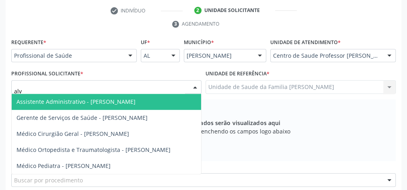
type input "alva"
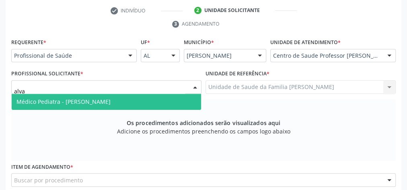
click at [140, 101] on span "Médico Pediatra - Alvaro Morais Medeiros" at bounding box center [106, 102] width 189 height 16
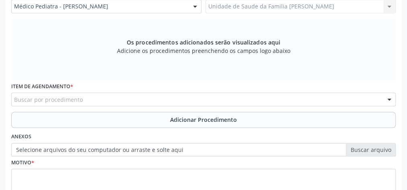
scroll to position [291, 0]
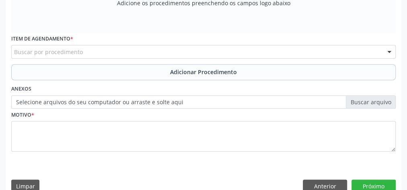
click at [171, 54] on div "Buscar por procedimento" at bounding box center [203, 52] width 384 height 14
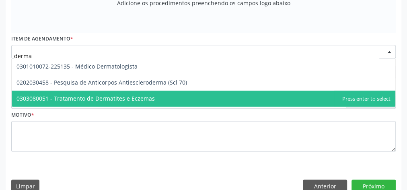
type input "dermat"
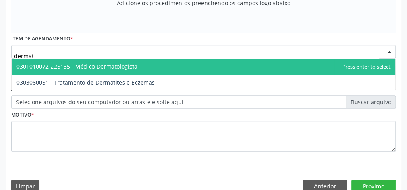
click at [127, 66] on span "0301010072-225135 - Médico Dermatologista" at bounding box center [76, 67] width 121 height 8
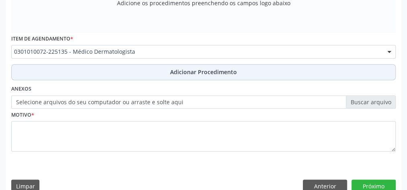
click at [195, 72] on span "Adicionar Procedimento" at bounding box center [203, 72] width 67 height 8
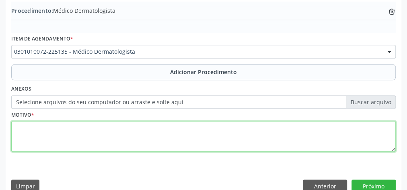
click at [184, 136] on textarea at bounding box center [203, 136] width 384 height 31
type textarea "avaliacao"
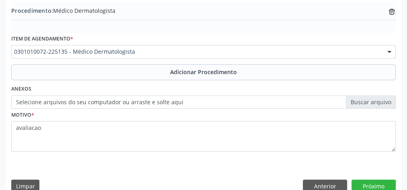
click at [372, 100] on label "Selecione arquivos do seu computador ou arraste e solte aqui" at bounding box center [203, 103] width 384 height 14
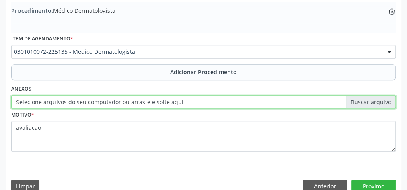
click at [372, 100] on input "Selecione arquivos do seu computador ou arraste e solte aqui" at bounding box center [203, 103] width 384 height 14
type input "C:\fakepath\dermat.jpeg"
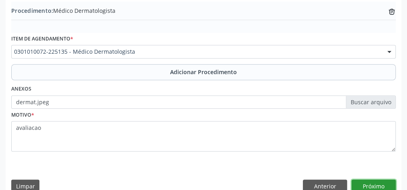
click at [383, 186] on button "Próximo" at bounding box center [373, 187] width 44 height 14
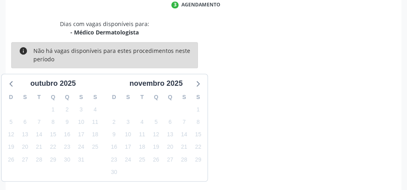
scroll to position [213, 0]
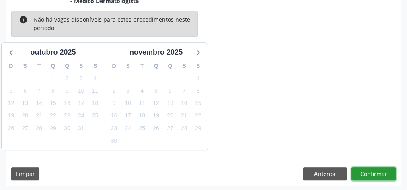
click at [364, 169] on button "Confirmar" at bounding box center [373, 175] width 44 height 14
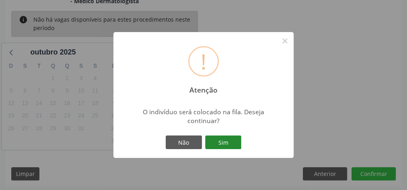
click at [225, 141] on button "Sim" at bounding box center [223, 143] width 36 height 14
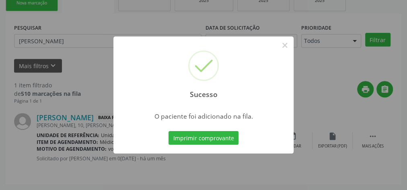
scroll to position [85, 0]
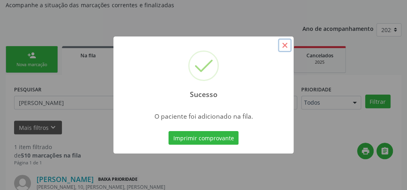
click at [288, 49] on button "×" at bounding box center [285, 46] width 14 height 14
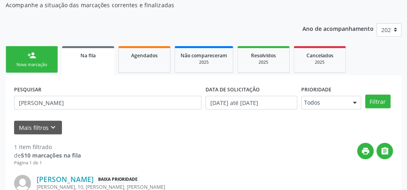
click at [32, 62] on div "Nova marcação" at bounding box center [32, 65] width 40 height 6
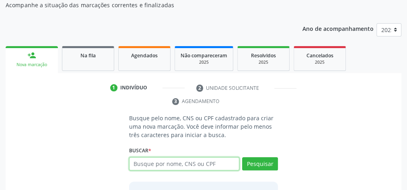
click at [207, 162] on input "text" at bounding box center [184, 165] width 110 height 14
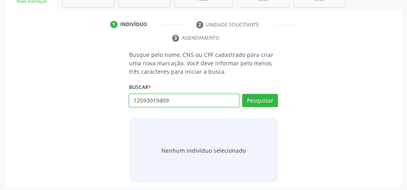
scroll to position [149, 0]
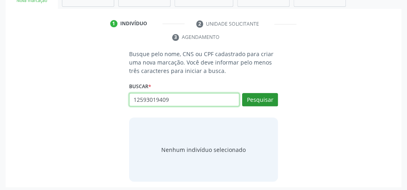
type input "12593019409"
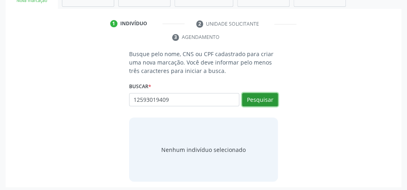
click at [270, 97] on button "Pesquisar" at bounding box center [260, 100] width 36 height 14
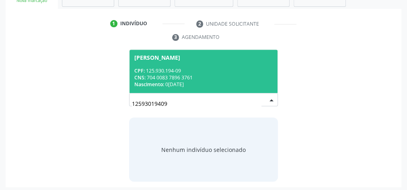
click at [214, 68] on div "CPF: 125.930.194-09" at bounding box center [203, 71] width 138 height 7
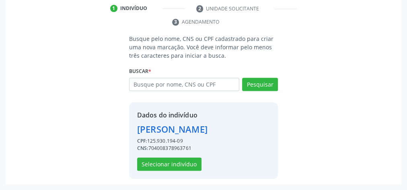
scroll to position [176, 0]
click at [166, 167] on button "Selecionar indivíduo" at bounding box center [169, 165] width 64 height 14
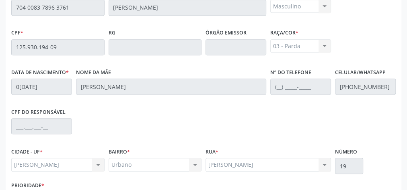
scroll to position [291, 0]
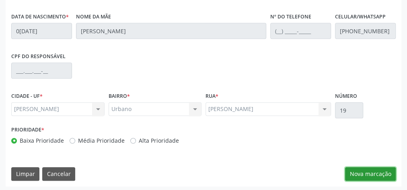
click at [359, 173] on button "Nova marcação" at bounding box center [370, 175] width 51 height 14
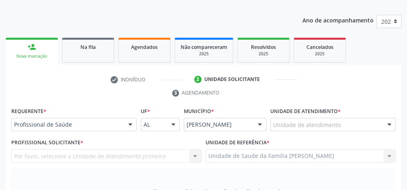
scroll to position [66, 0]
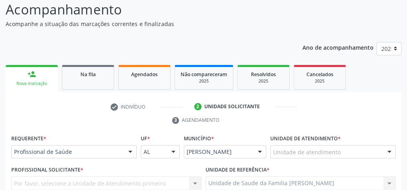
click at [362, 154] on div "Unidade de atendimento" at bounding box center [332, 152] width 125 height 14
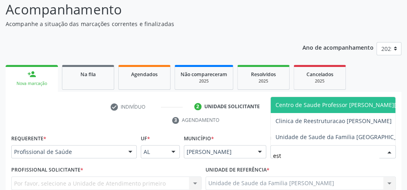
type input "esta"
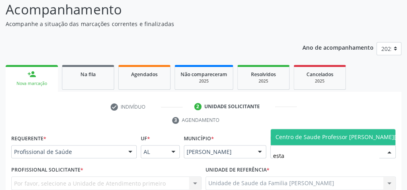
click at [355, 135] on span "Centro de Saude Professor [PERSON_NAME][GEOGRAPHIC_DATA]" at bounding box center [362, 137] width 175 height 8
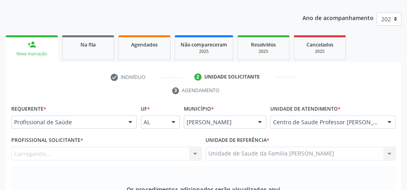
scroll to position [195, 0]
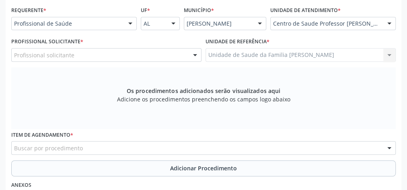
click at [191, 58] on div at bounding box center [195, 56] width 12 height 14
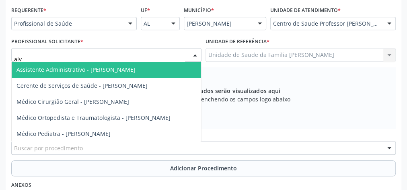
type input "alva"
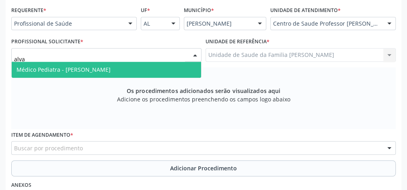
click at [160, 65] on span "Médico Pediatra - Alvaro Morais Medeiros" at bounding box center [106, 70] width 189 height 16
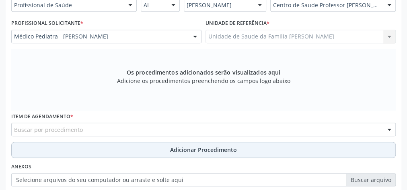
scroll to position [227, 0]
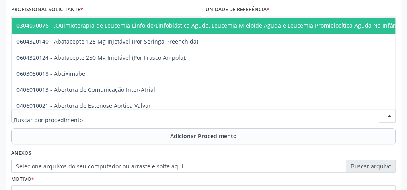
drag, startPoint x: 163, startPoint y: 117, endPoint x: 188, endPoint y: 112, distance: 25.5
click at [166, 117] on div at bounding box center [203, 116] width 384 height 14
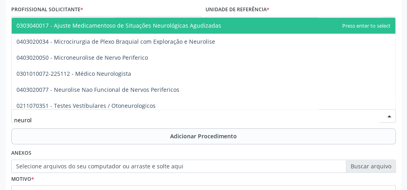
type input "neurolo"
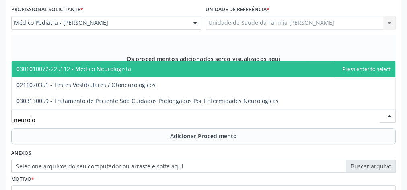
click at [109, 71] on span "0301010072-225112 - Médico Neurologista" at bounding box center [73, 69] width 115 height 8
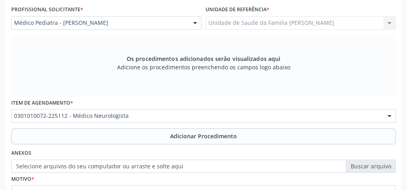
click at [181, 127] on div "Item de agendamento * 0301010072-225112 - Médico Neurologista 0304070076 - .Qui…" at bounding box center [203, 112] width 388 height 31
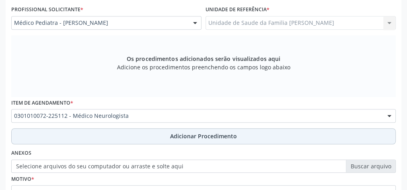
click at [188, 142] on button "Adicionar Procedimento" at bounding box center [203, 137] width 384 height 16
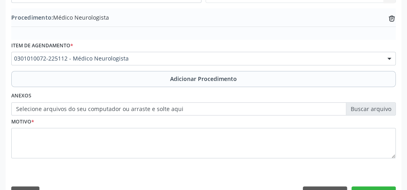
scroll to position [273, 0]
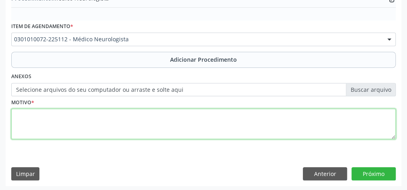
click at [140, 132] on textarea at bounding box center [203, 124] width 384 height 31
type textarea "neuropediatra avaliacao"
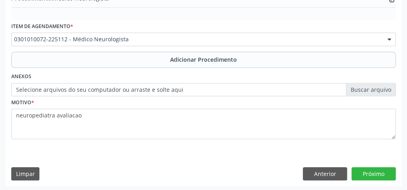
click at [380, 86] on label "Selecione arquivos do seu computador ou arraste e solte aqui" at bounding box center [203, 90] width 384 height 14
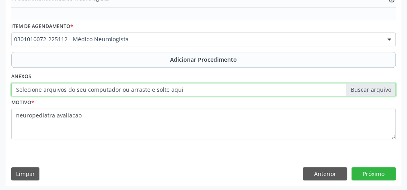
click at [380, 86] on input "Selecione arquivos do seu computador ou arraste e solte aqui" at bounding box center [203, 90] width 384 height 14
type input "C:\fakepath\neuro.jpeg"
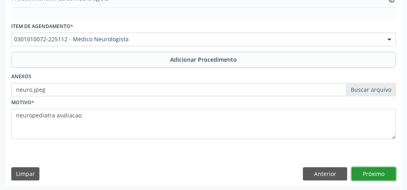
click at [384, 172] on button "Próximo" at bounding box center [373, 175] width 44 height 14
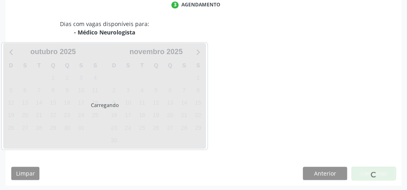
scroll to position [213, 0]
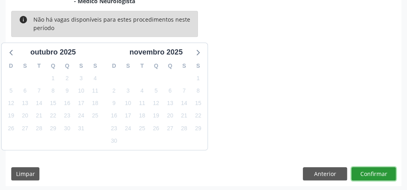
click at [384, 172] on button "Confirmar" at bounding box center [373, 175] width 44 height 14
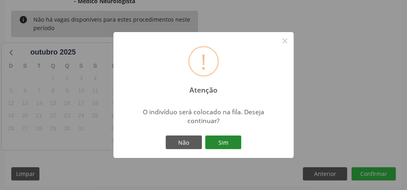
click at [227, 145] on button "Sim" at bounding box center [223, 143] width 36 height 14
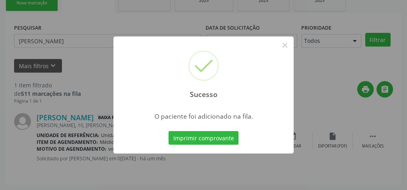
scroll to position [85, 0]
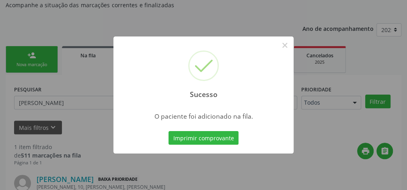
drag, startPoint x: 411, startPoint y: 157, endPoint x: 240, endPoint y: 5, distance: 229.2
click at [240, 5] on div "Sucesso × O paciente foi adicionado na fila. Imprimir comprovante Cancel" at bounding box center [203, 95] width 407 height 190
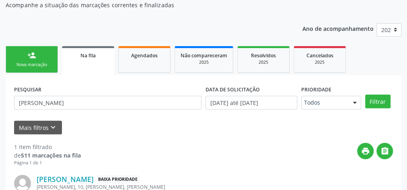
click at [43, 62] on div "Nova marcação" at bounding box center [32, 65] width 40 height 6
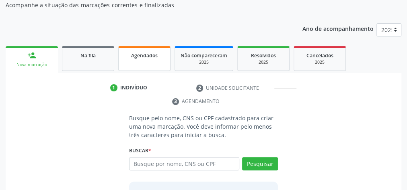
click at [160, 55] on div "Agendados" at bounding box center [144, 55] width 40 height 8
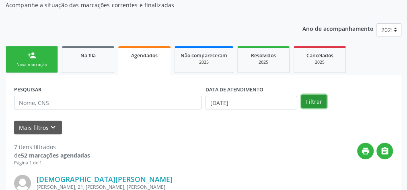
click at [309, 106] on button "Filtrar" at bounding box center [313, 102] width 25 height 14
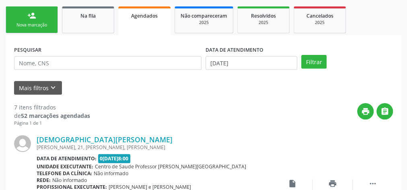
scroll to position [96, 0]
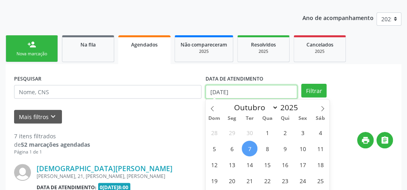
click at [213, 93] on input "07/10/2025" at bounding box center [251, 92] width 92 height 14
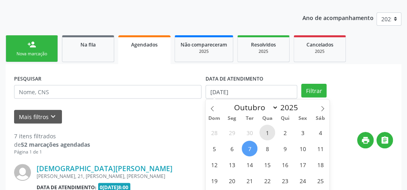
click at [268, 129] on span "1" at bounding box center [267, 133] width 16 height 16
type input "01/10/2025"
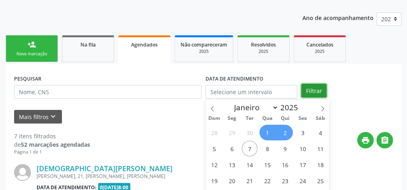
click at [319, 93] on button "Filtrar" at bounding box center [313, 91] width 25 height 14
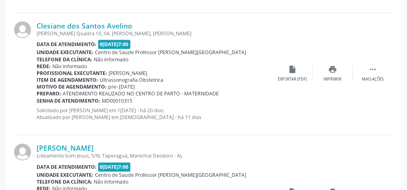
scroll to position [1927, 0]
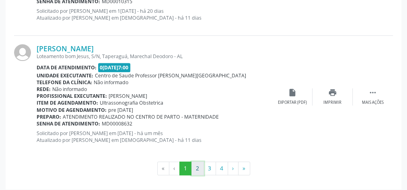
click at [201, 168] on button "2" at bounding box center [197, 169] width 12 height 14
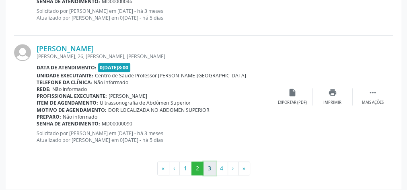
click at [213, 164] on button "3" at bounding box center [209, 169] width 12 height 14
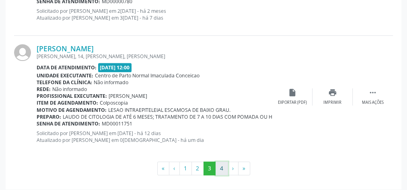
click at [216, 166] on button "4" at bounding box center [221, 169] width 12 height 14
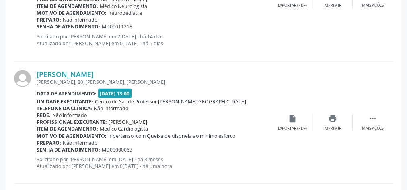
scroll to position [690, 0]
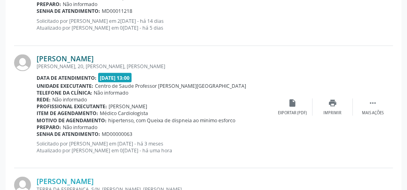
click at [83, 57] on link "Jorge Cansancao de Oliveira" at bounding box center [65, 58] width 57 height 9
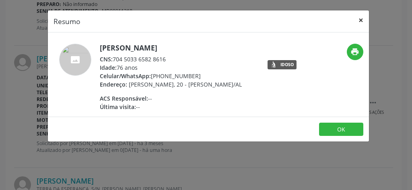
click at [361, 23] on button "×" at bounding box center [360, 20] width 16 height 20
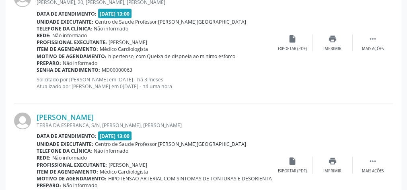
scroll to position [786, 0]
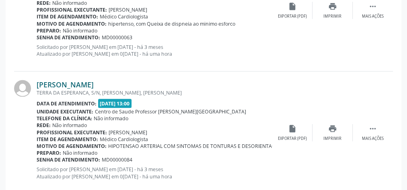
click at [79, 84] on link "Maria Quiteria Ferreira dos Santos" at bounding box center [65, 84] width 57 height 9
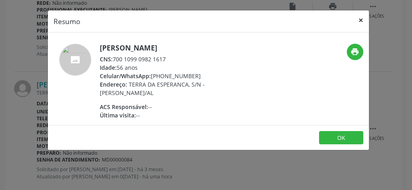
click at [358, 25] on button "×" at bounding box center [360, 20] width 16 height 20
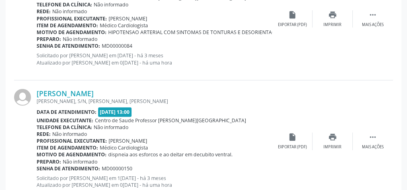
scroll to position [915, 0]
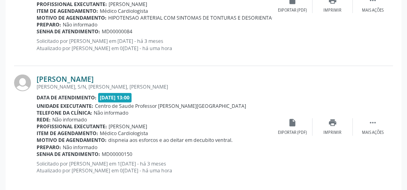
click at [94, 80] on link "Moises Jose dos Santos Silva" at bounding box center [65, 79] width 57 height 9
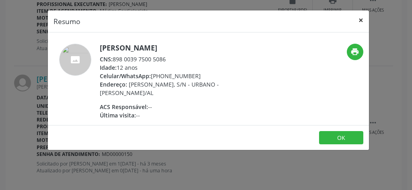
click at [364, 22] on button "×" at bounding box center [360, 20] width 16 height 20
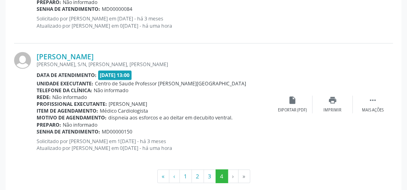
scroll to position [947, 0]
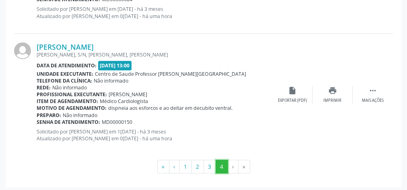
click at [223, 166] on button "4" at bounding box center [221, 167] width 12 height 14
click at [230, 167] on li "›" at bounding box center [233, 167] width 10 height 14
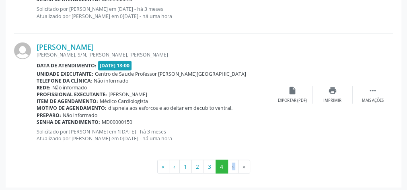
click at [230, 167] on li "›" at bounding box center [233, 167] width 10 height 14
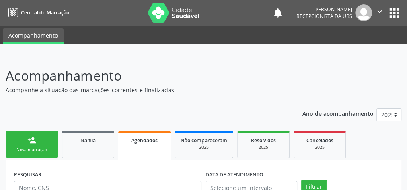
click at [42, 148] on div "Nova marcação" at bounding box center [32, 150] width 40 height 6
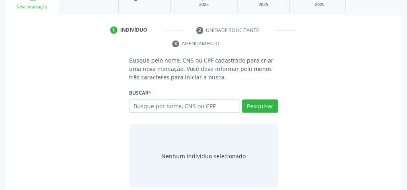
scroll to position [151, 0]
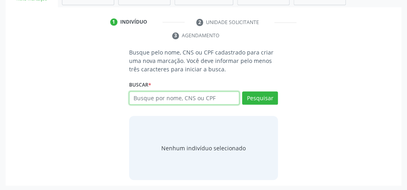
click at [224, 96] on input "text" at bounding box center [184, 99] width 110 height 14
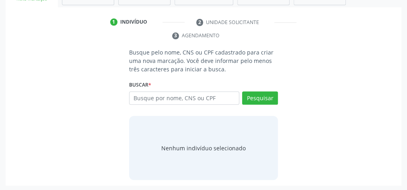
click at [55, 137] on div "Busque pelo nome, CNS ou CPF cadastrado para criar uma nova marcação. Você deve…" at bounding box center [203, 114] width 384 height 132
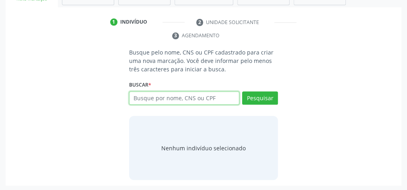
click at [199, 99] on input "text" at bounding box center [184, 99] width 110 height 14
type input "700003948298100"
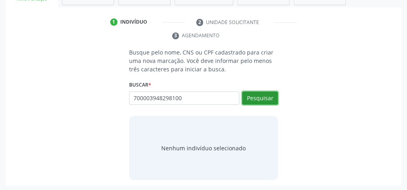
click at [258, 99] on button "Pesquisar" at bounding box center [260, 99] width 36 height 14
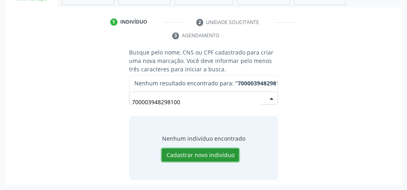
click at [207, 153] on button "Cadastrar novo indivíduo" at bounding box center [200, 156] width 77 height 14
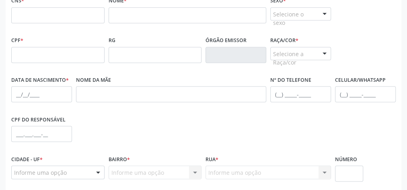
scroll to position [163, 0]
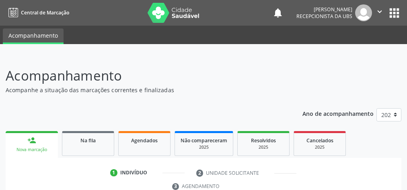
scroll to position [151, 0]
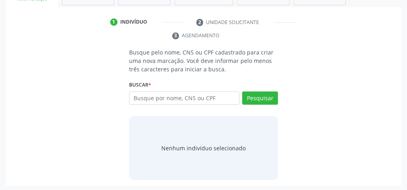
click at [164, 94] on input "text" at bounding box center [184, 99] width 110 height 14
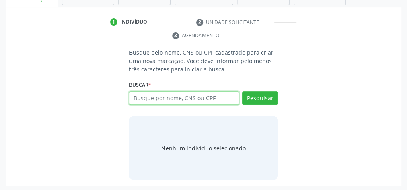
click at [189, 95] on input "text" at bounding box center [184, 99] width 110 height 14
type input "17997117490"
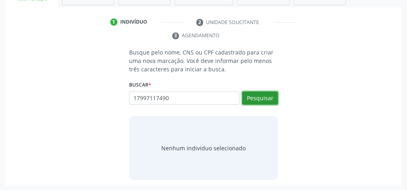
click at [268, 92] on button "Pesquisar" at bounding box center [260, 99] width 36 height 14
type input "17997117490"
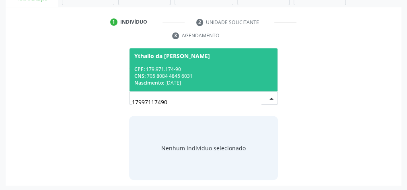
click at [222, 77] on div "CNS: 705 8084 4845 6031" at bounding box center [203, 76] width 138 height 7
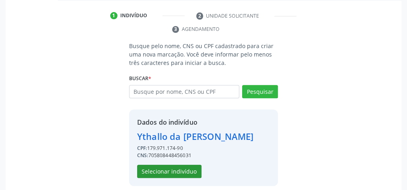
scroll to position [163, 0]
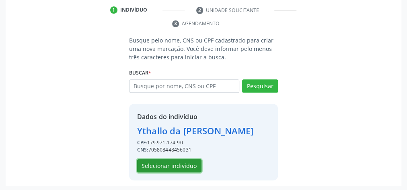
click at [181, 164] on button "Selecionar indivíduo" at bounding box center [169, 167] width 64 height 14
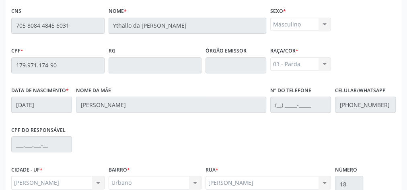
scroll to position [291, 0]
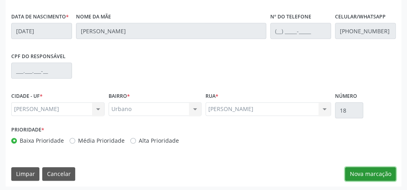
click at [374, 168] on button "Nova marcação" at bounding box center [370, 175] width 51 height 14
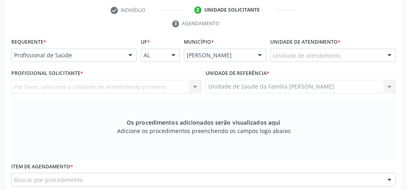
scroll to position [163, 0]
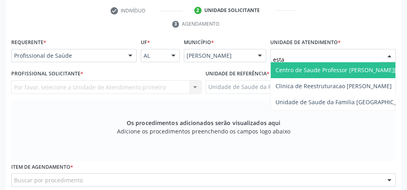
type input "estac"
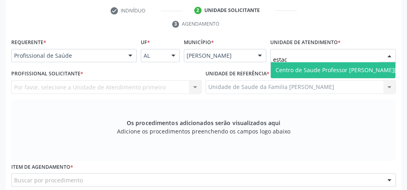
click at [321, 62] on span "Centro de Saude Professor [PERSON_NAME][GEOGRAPHIC_DATA]" at bounding box center [362, 70] width 184 height 16
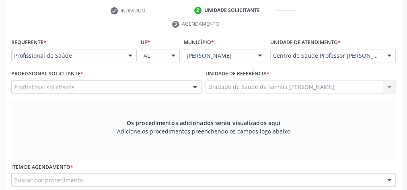
click at [194, 88] on div at bounding box center [195, 88] width 12 height 14
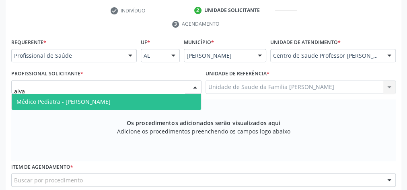
type input "alvar"
click at [140, 100] on span "Médico Pediatra - [PERSON_NAME]" at bounding box center [106, 102] width 189 height 16
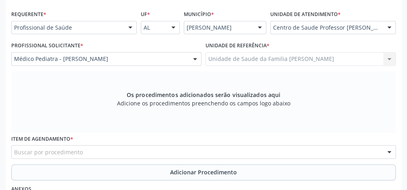
scroll to position [259, 0]
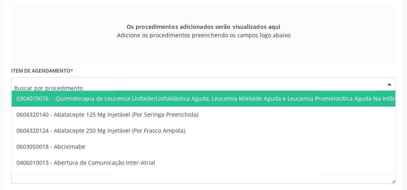
click at [181, 84] on div at bounding box center [203, 84] width 384 height 14
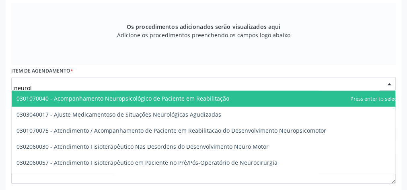
type input "neurolo"
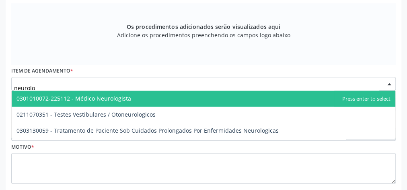
click at [133, 99] on span "0301010072-225112 - Médico Neurologista" at bounding box center [203, 99] width 383 height 16
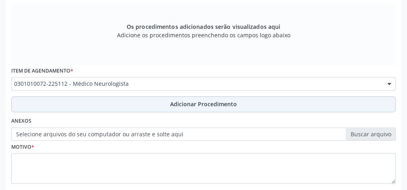
click at [199, 106] on span "Adicionar Procedimento" at bounding box center [203, 104] width 67 height 8
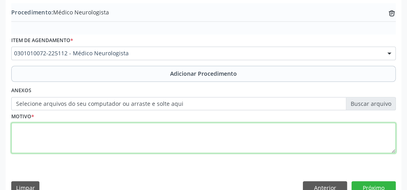
click at [188, 142] on textarea at bounding box center [203, 138] width 384 height 31
type textarea "neuropediatra avaliacao"
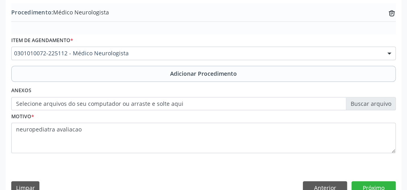
click at [373, 100] on label "Selecione arquivos do seu computador ou arraste e solte aqui" at bounding box center [203, 104] width 384 height 14
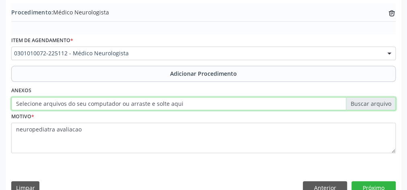
click at [373, 100] on input "Selecione arquivos do seu computador ou arraste e solte aqui" at bounding box center [203, 104] width 384 height 14
type input "C:\fakepath\neur.jpeg"
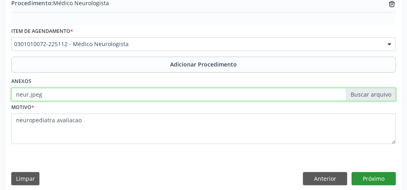
scroll to position [273, 0]
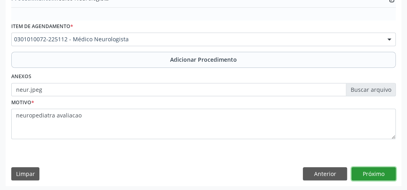
click at [380, 170] on button "Próximo" at bounding box center [373, 175] width 44 height 14
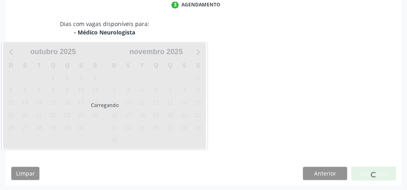
scroll to position [213, 0]
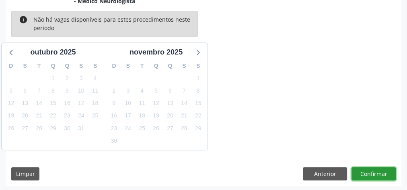
click at [380, 170] on button "Confirmar" at bounding box center [373, 175] width 44 height 14
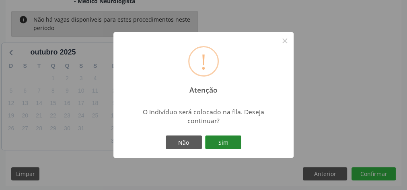
click at [228, 145] on button "Sim" at bounding box center [223, 143] width 36 height 14
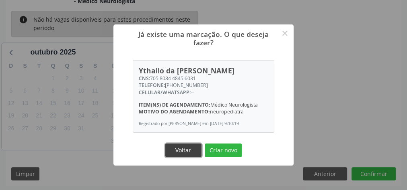
click at [187, 158] on button "Voltar" at bounding box center [183, 151] width 36 height 14
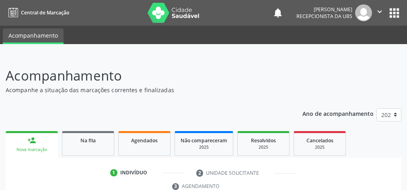
scroll to position [151, 0]
